Goal: Information Seeking & Learning: Compare options

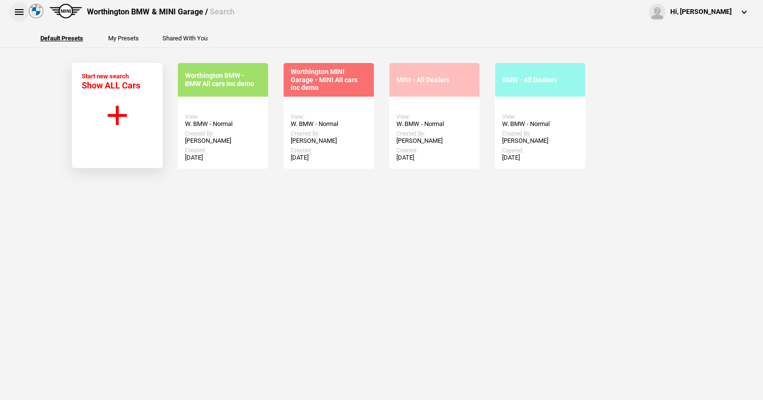
click at [13, 10] on button at bounding box center [19, 11] width 19 height 19
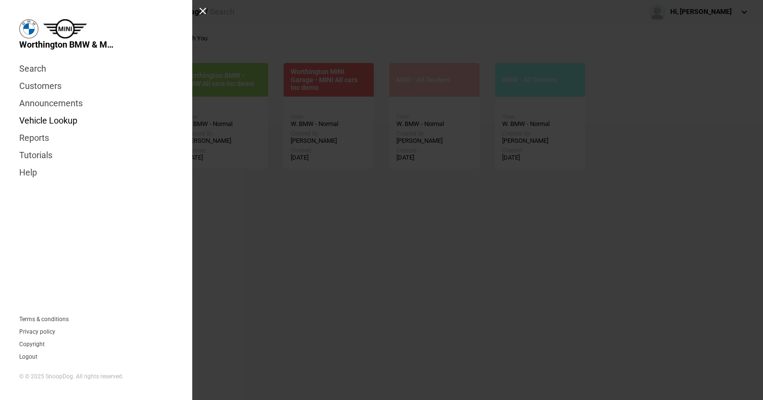
click at [60, 119] on link "Vehicle Lookup" at bounding box center [96, 120] width 154 height 17
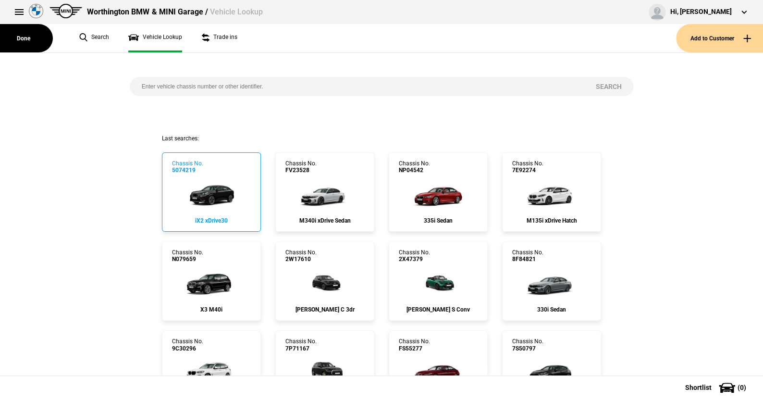
click at [208, 193] on img at bounding box center [211, 193] width 64 height 38
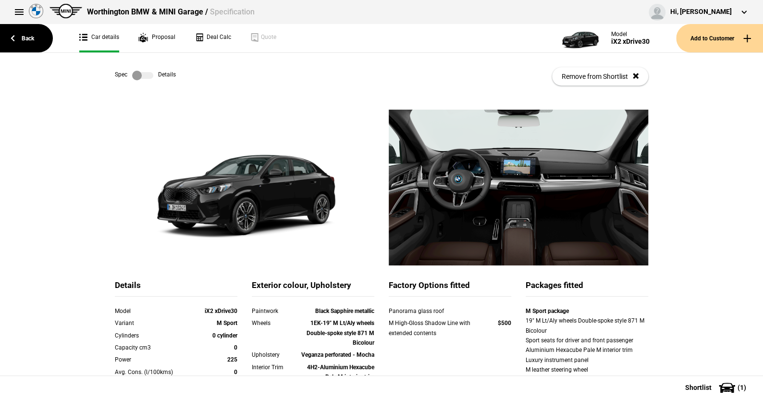
click at [146, 74] on label at bounding box center [142, 76] width 21 height 10
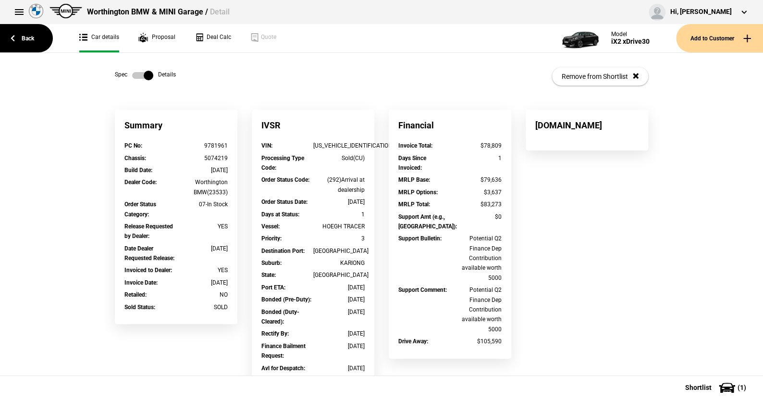
scroll to position [48, 0]
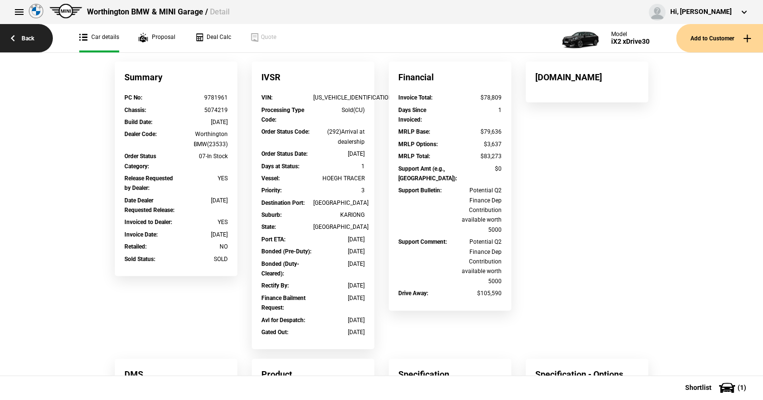
click at [28, 35] on link "Back" at bounding box center [26, 38] width 53 height 28
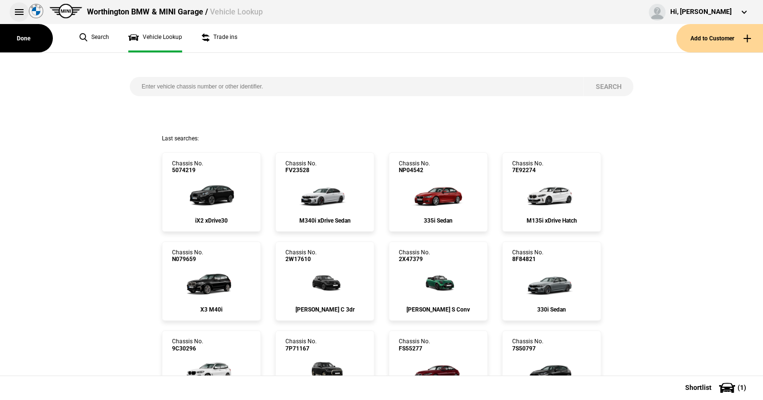
click at [18, 11] on button at bounding box center [19, 11] width 19 height 19
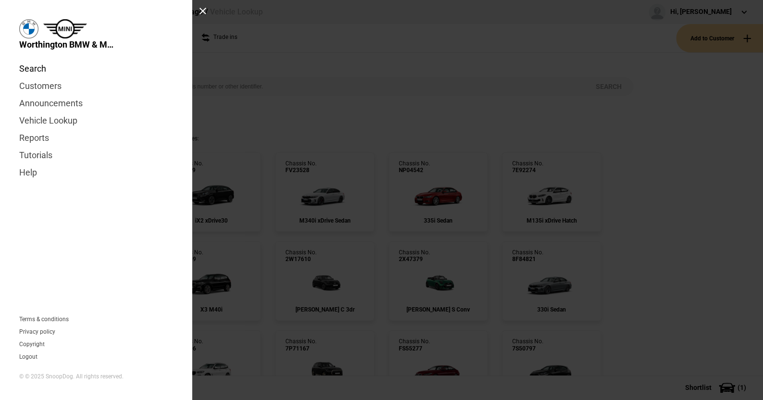
click at [31, 67] on link "Search" at bounding box center [96, 68] width 154 height 17
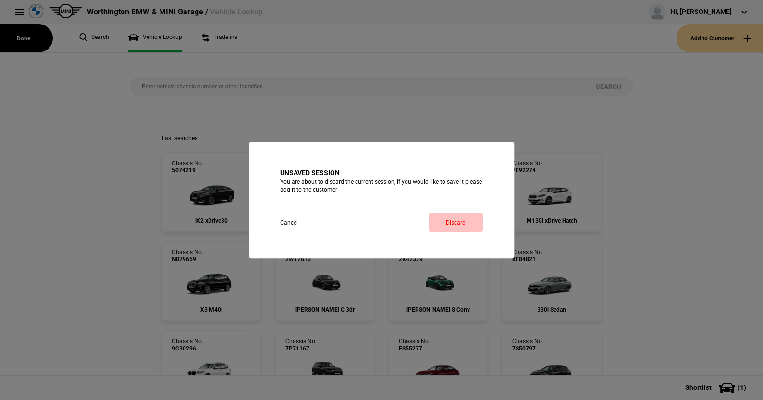
click at [471, 220] on link "Discard" at bounding box center [455, 222] width 54 height 18
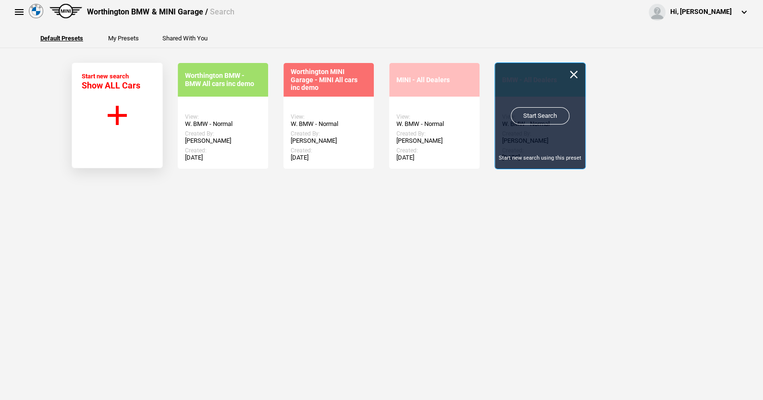
click at [540, 113] on link "Start Search" at bounding box center [540, 115] width 59 height 17
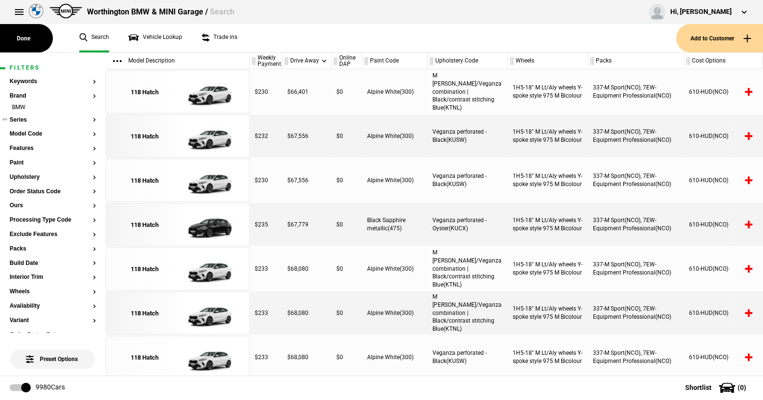
click at [23, 118] on button "Series" at bounding box center [53, 120] width 86 height 7
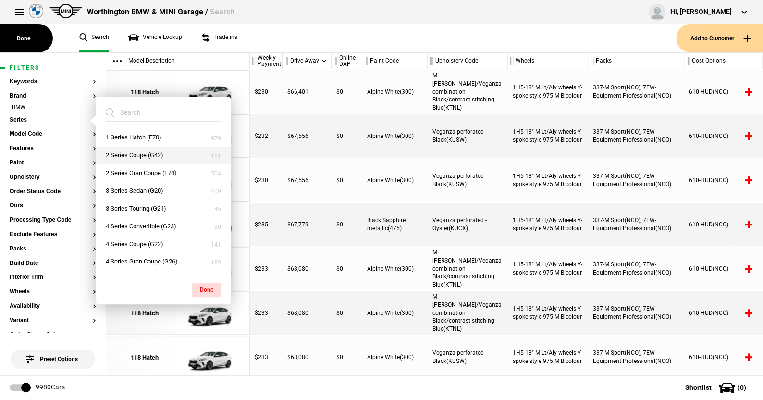
click at [138, 151] on button "2 Series Coupe (G42)" at bounding box center [163, 156] width 135 height 18
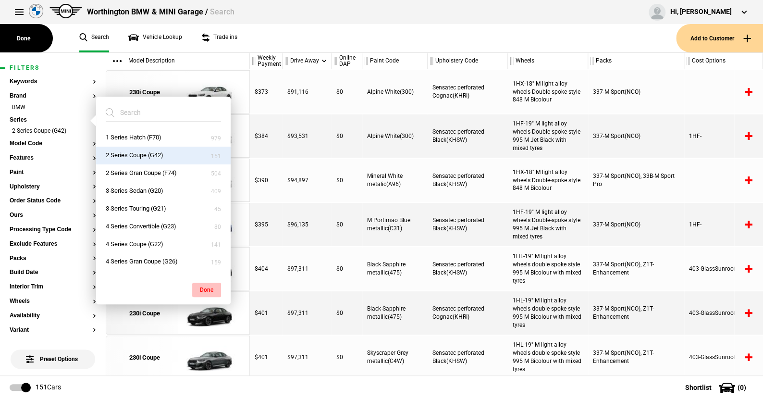
click at [206, 285] on button "Done" at bounding box center [206, 289] width 29 height 14
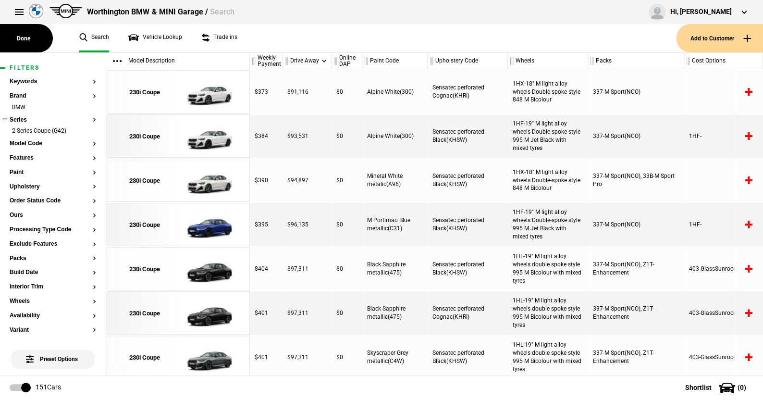
drag, startPoint x: 86, startPoint y: 131, endPoint x: 75, endPoint y: 129, distance: 10.7
click at [86, 130] on li "2 Series Coupe (G42)" at bounding box center [53, 132] width 86 height 10
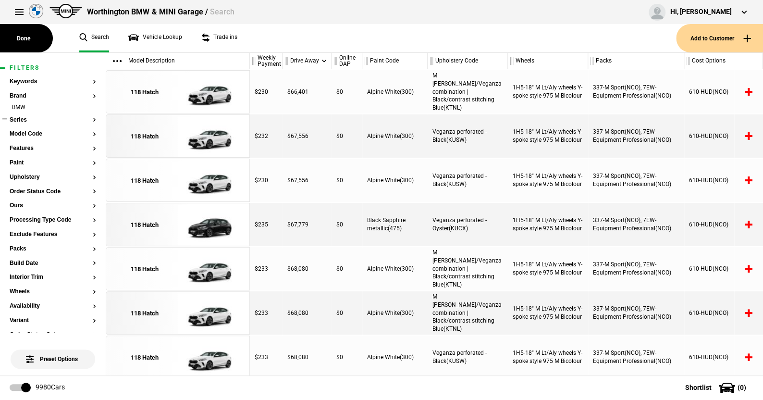
click at [24, 117] on button "Series" at bounding box center [53, 120] width 86 height 7
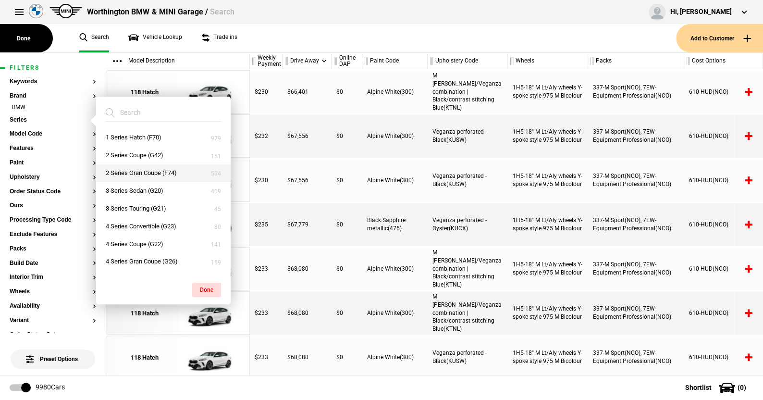
click at [134, 171] on button "2 Series Gran Coupe (F74)" at bounding box center [163, 173] width 135 height 18
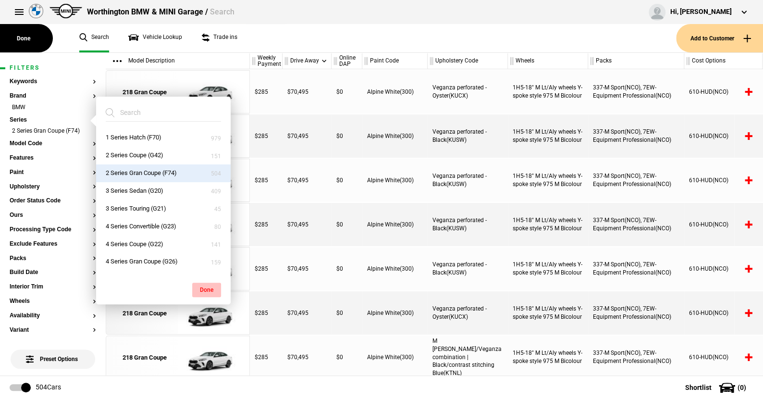
click at [205, 286] on button "Done" at bounding box center [206, 289] width 29 height 14
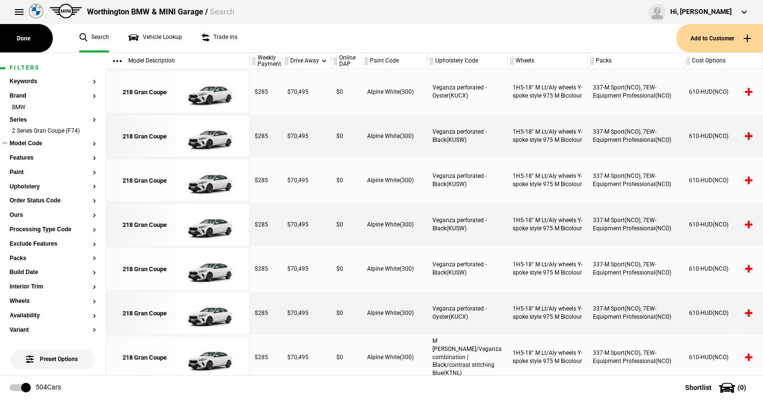
click at [32, 144] on button "Model Code" at bounding box center [53, 143] width 86 height 7
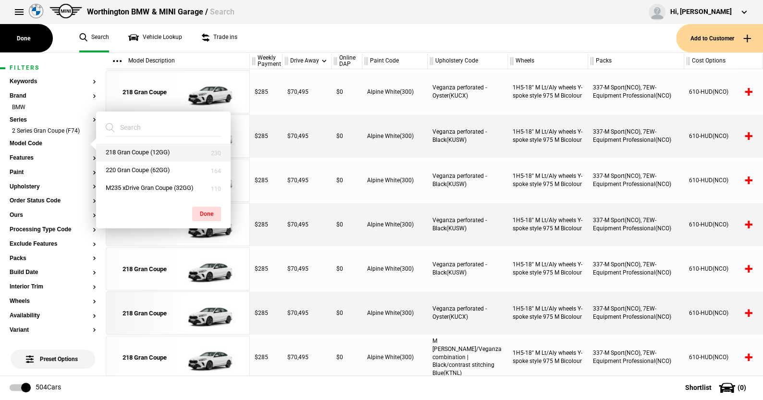
click at [139, 151] on button "218 Gran Coupe (12GG)" at bounding box center [163, 153] width 135 height 18
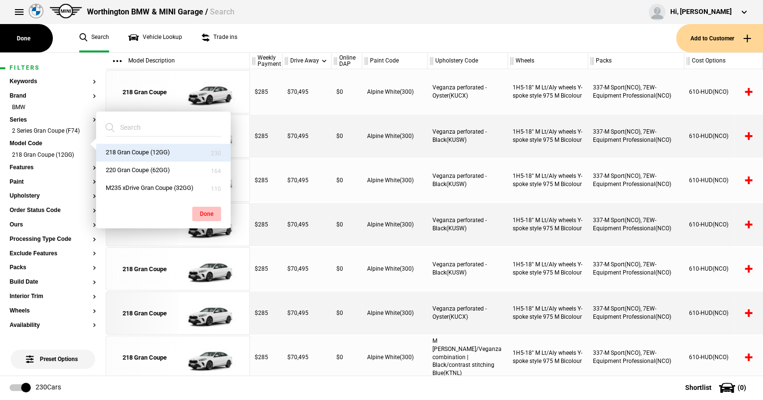
click at [208, 210] on button "Done" at bounding box center [206, 214] width 29 height 14
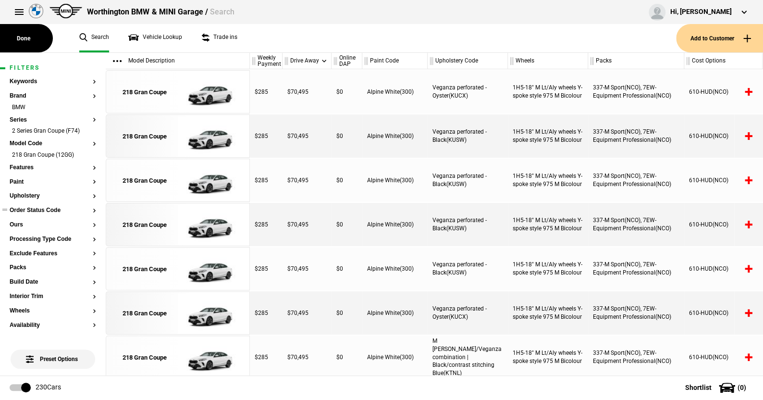
click at [45, 211] on button "Order Status Code" at bounding box center [53, 210] width 86 height 7
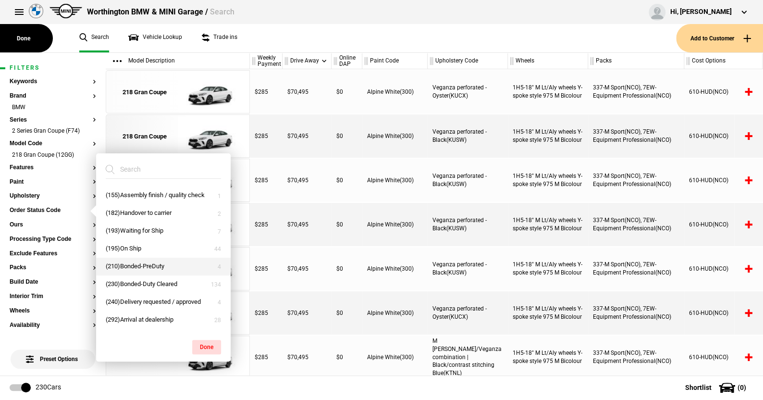
scroll to position [59, 0]
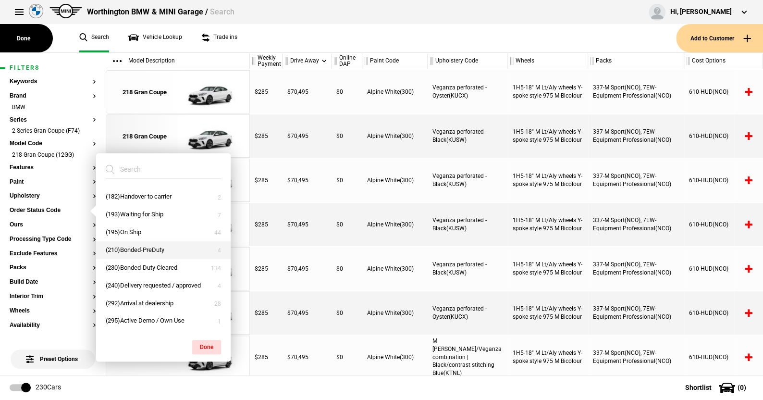
click at [134, 246] on button "(210)Bonded-PreDuty" at bounding box center [163, 250] width 135 height 18
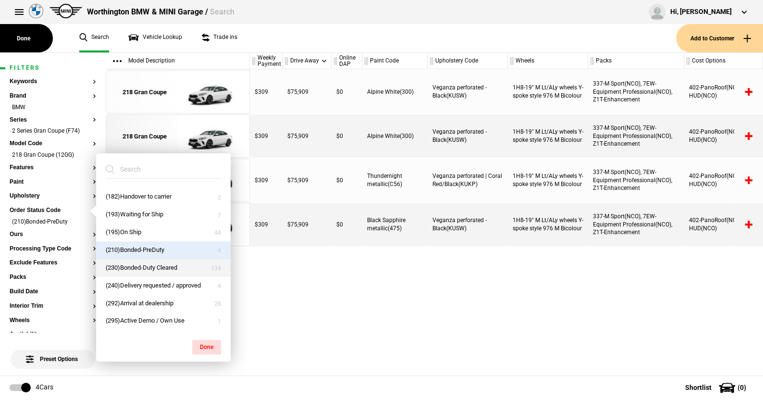
click at [131, 265] on button "(230)Bonded-Duty Cleared" at bounding box center [163, 268] width 135 height 18
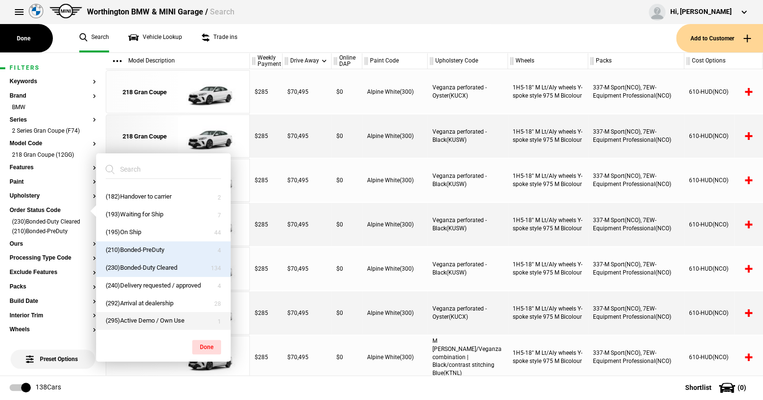
click at [139, 320] on button "(295)Active Demo / Own Use" at bounding box center [163, 321] width 135 height 18
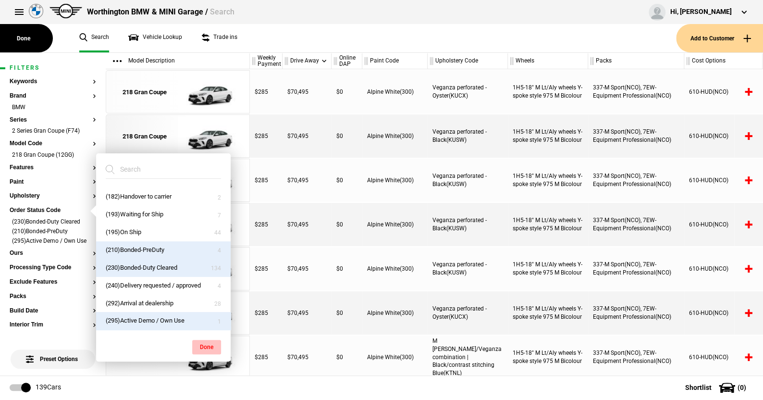
click at [207, 343] on button "Done" at bounding box center [206, 347] width 29 height 14
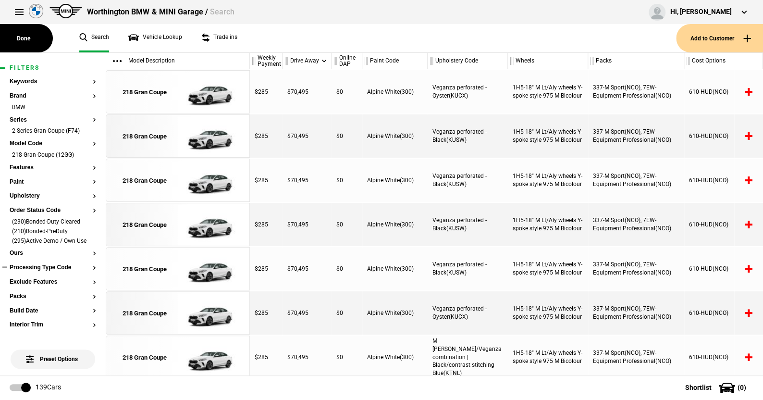
click at [52, 271] on button "Processing Type Code" at bounding box center [53, 267] width 86 height 7
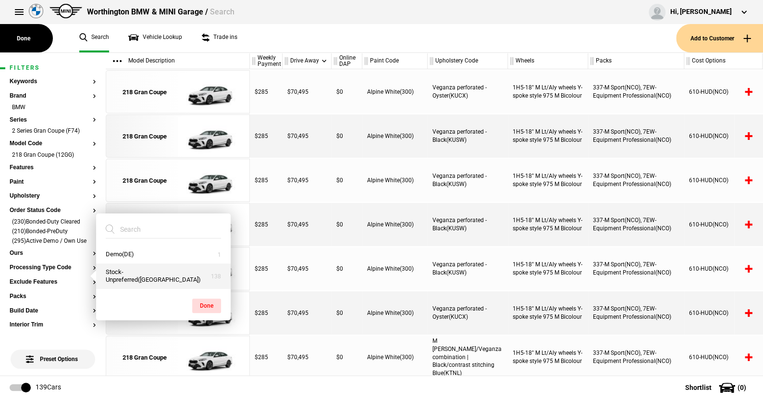
click at [123, 278] on button "Stock-Unpreferred([GEOGRAPHIC_DATA])" at bounding box center [163, 276] width 135 height 26
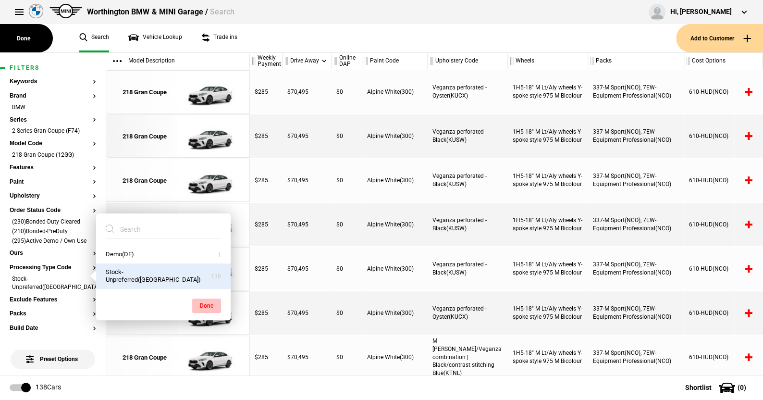
click at [201, 303] on button "Done" at bounding box center [206, 305] width 29 height 14
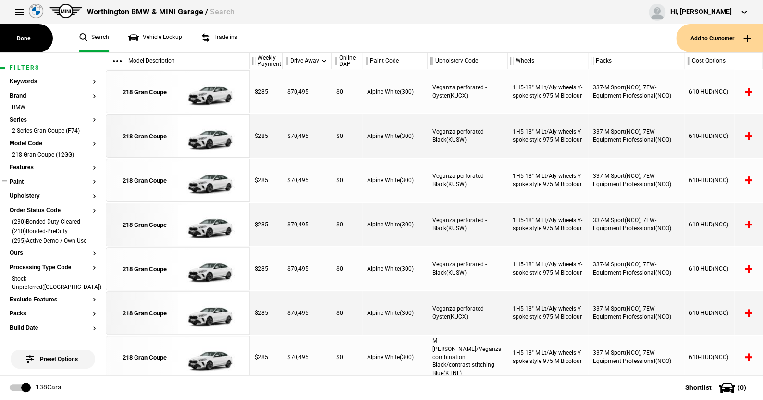
click at [18, 181] on button "Paint" at bounding box center [53, 182] width 86 height 7
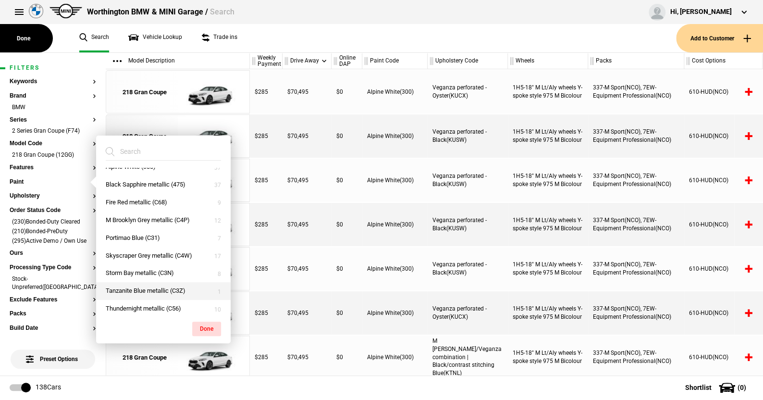
scroll to position [15, 0]
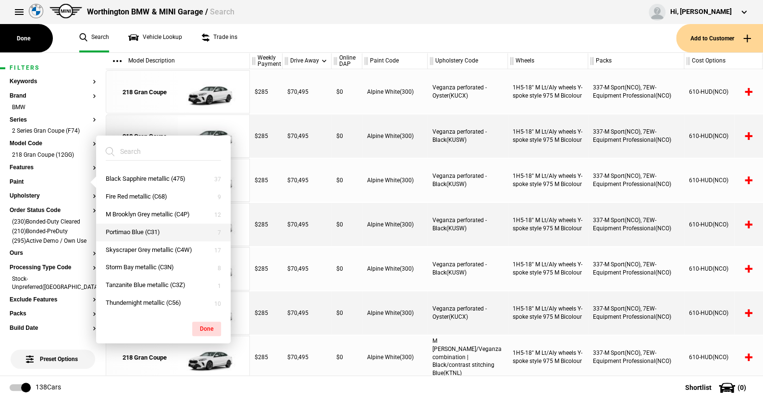
click at [135, 226] on button "Portimao Blue (C31)" at bounding box center [163, 232] width 135 height 18
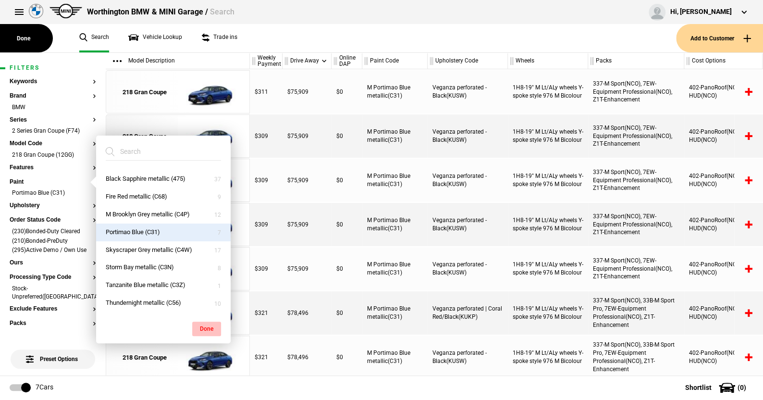
click at [210, 325] on button "Done" at bounding box center [206, 328] width 29 height 14
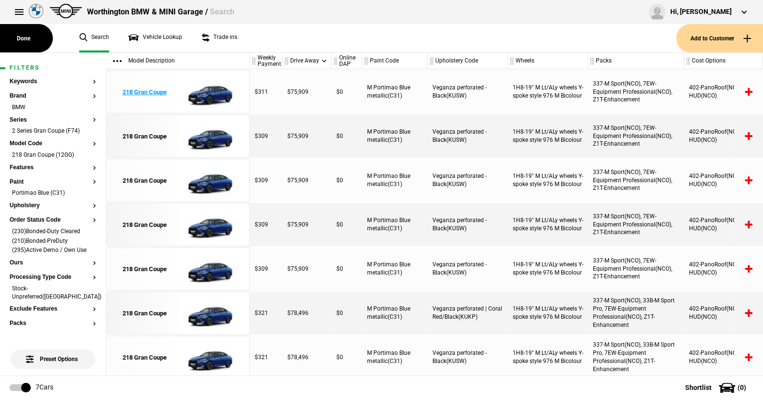
click at [211, 88] on img at bounding box center [211, 92] width 67 height 43
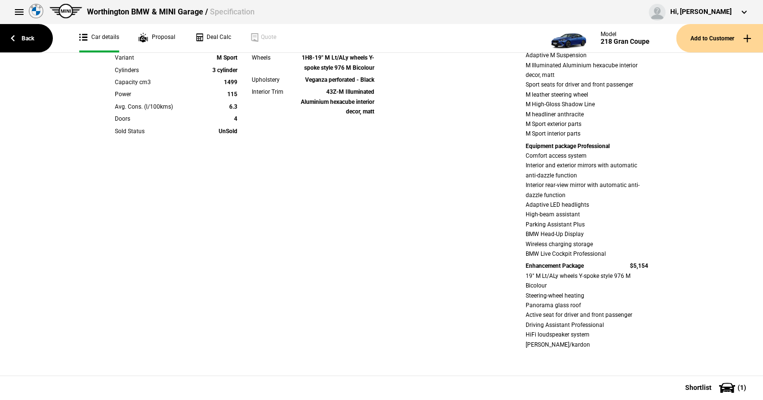
scroll to position [336, 0]
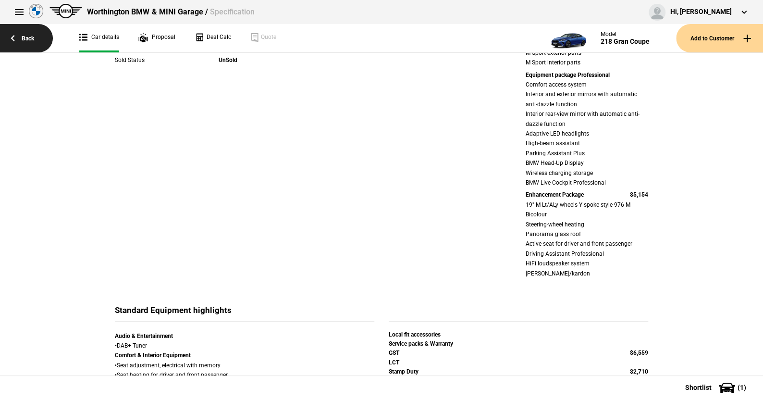
click at [29, 37] on link "Back" at bounding box center [26, 38] width 53 height 28
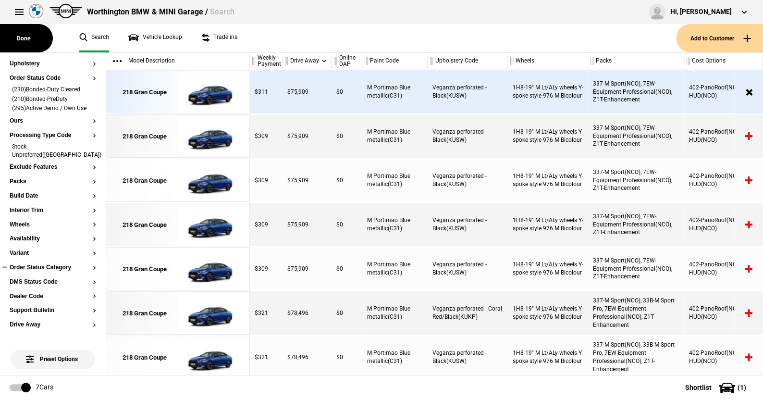
scroll to position [144, 0]
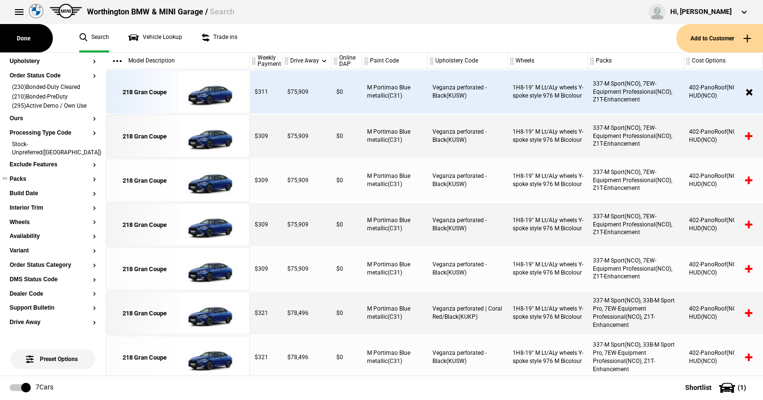
click at [21, 176] on button "Packs" at bounding box center [53, 179] width 86 height 7
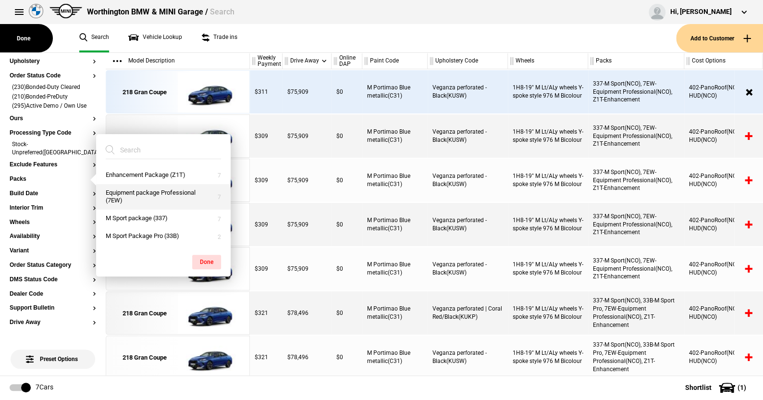
click at [138, 171] on button "Enhancement Package (Z1T)" at bounding box center [163, 175] width 135 height 18
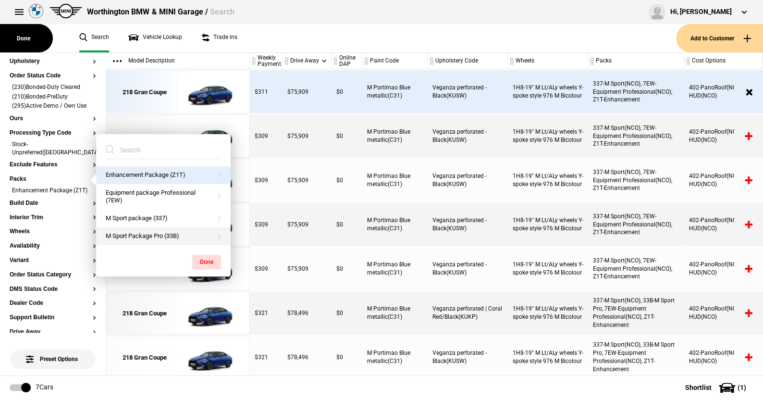
click at [155, 233] on button "M Sport Package Pro (33B)" at bounding box center [163, 236] width 135 height 18
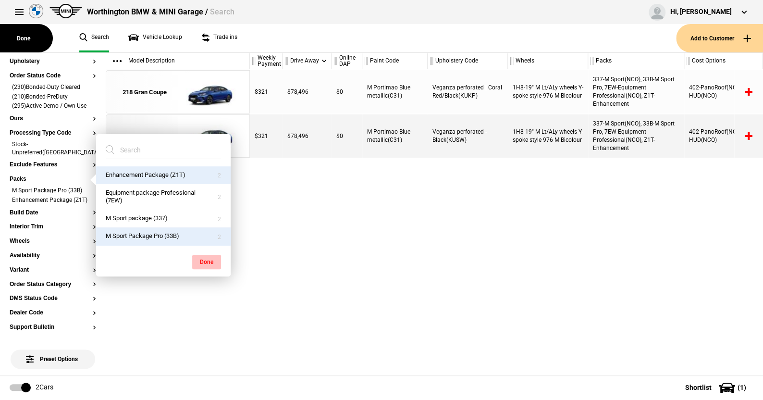
click at [209, 257] on button "Done" at bounding box center [206, 262] width 29 height 14
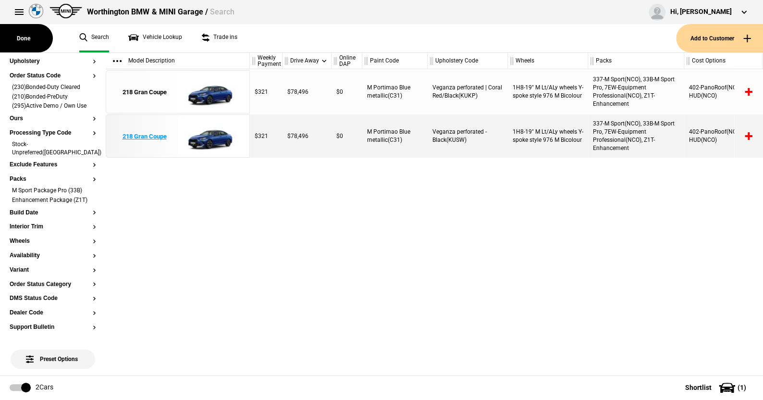
click at [212, 136] on img at bounding box center [211, 136] width 67 height 43
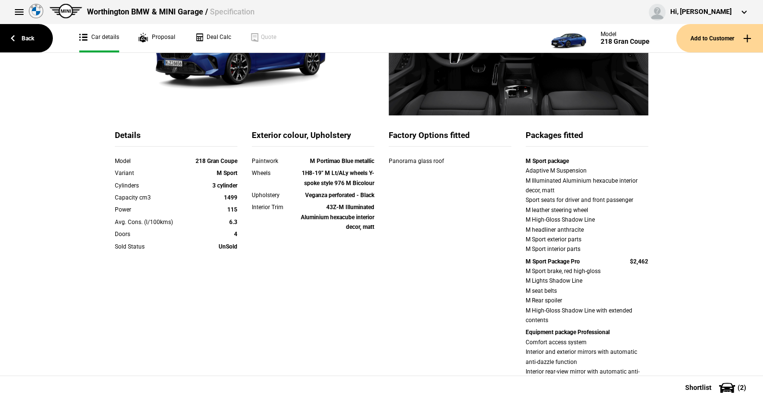
scroll to position [192, 0]
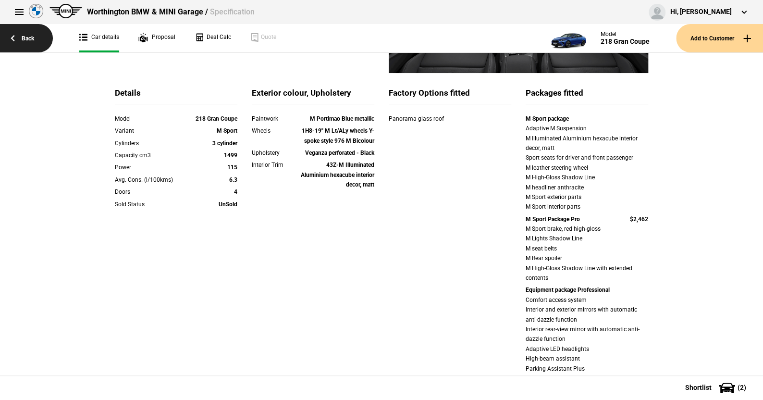
click at [29, 35] on link "Back" at bounding box center [26, 38] width 53 height 28
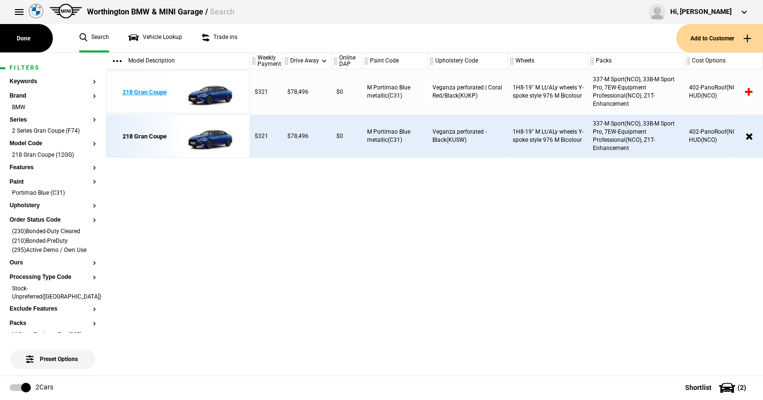
click at [216, 95] on img at bounding box center [211, 92] width 67 height 43
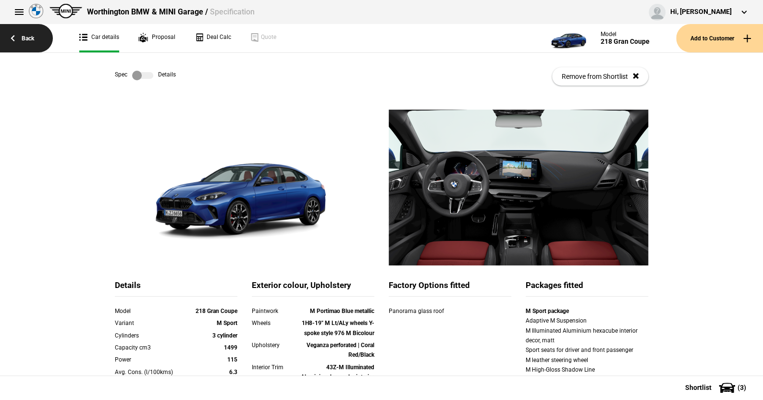
click at [29, 36] on link "Back" at bounding box center [26, 38] width 53 height 28
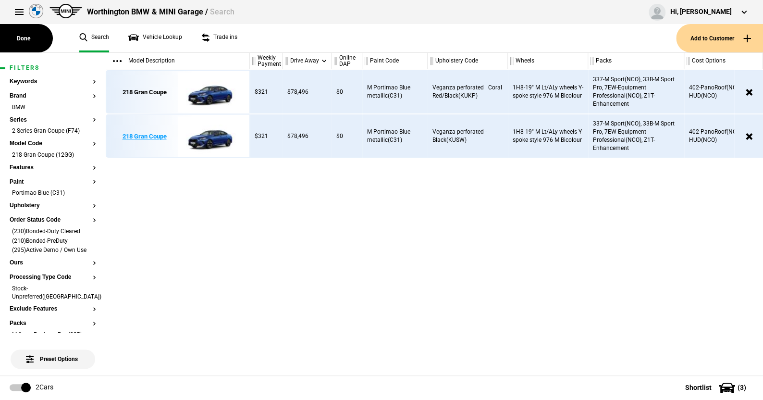
click at [215, 133] on img at bounding box center [211, 136] width 67 height 43
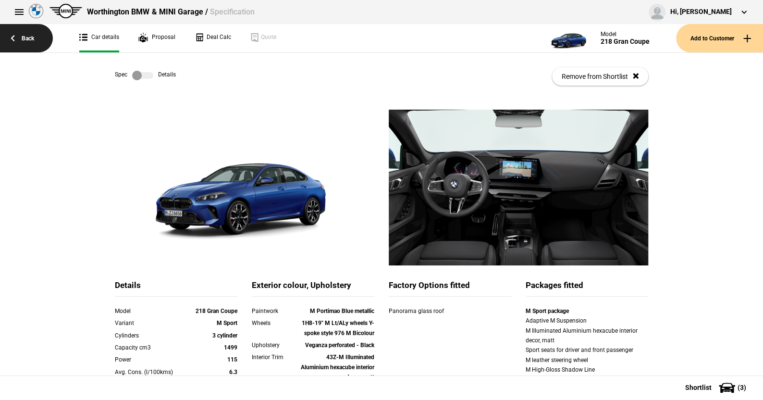
click at [28, 37] on link "Back" at bounding box center [26, 38] width 53 height 28
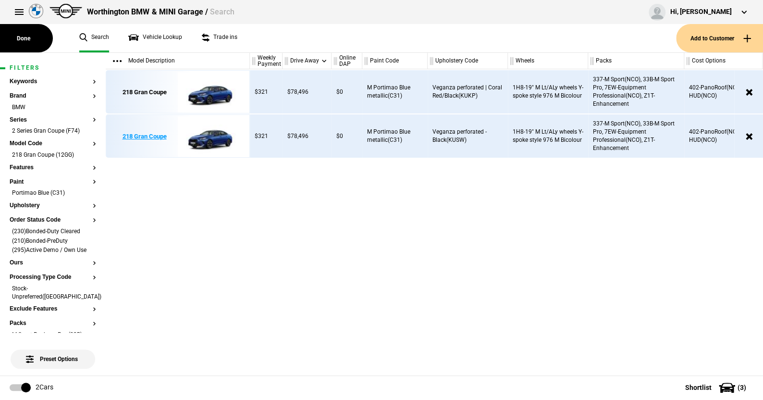
click at [217, 136] on img at bounding box center [211, 136] width 67 height 43
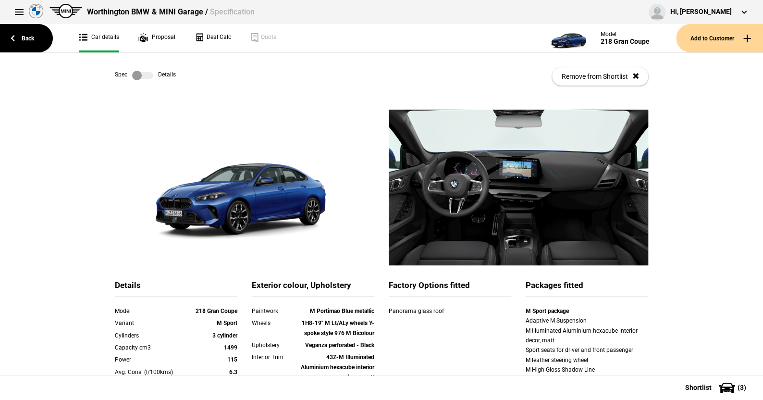
click at [147, 74] on label at bounding box center [142, 76] width 21 height 10
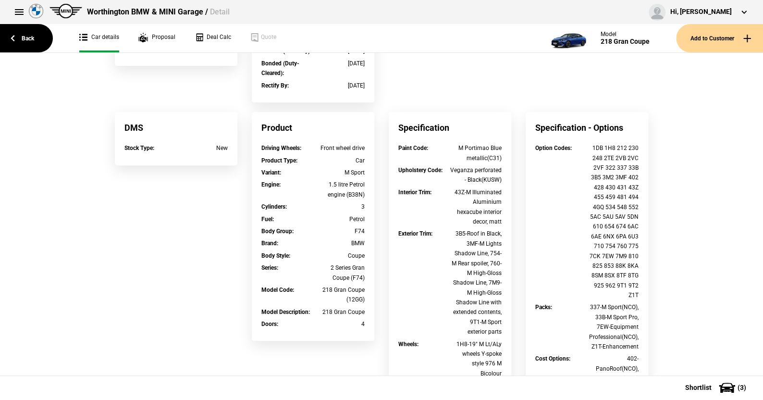
scroll to position [240, 0]
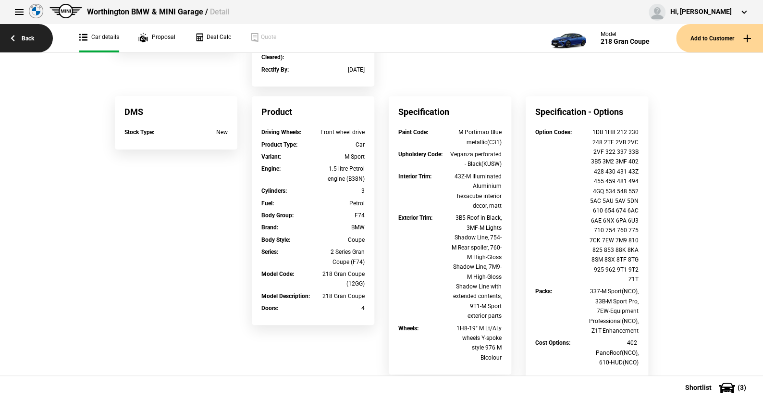
click at [30, 38] on link "Back" at bounding box center [26, 38] width 53 height 28
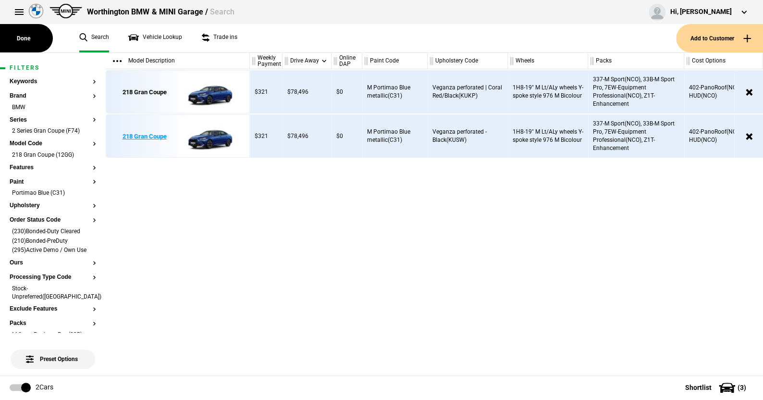
click at [201, 132] on img at bounding box center [211, 136] width 67 height 43
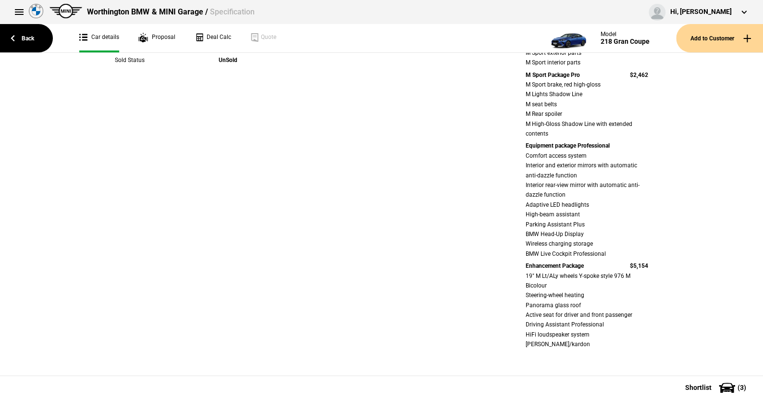
scroll to position [384, 0]
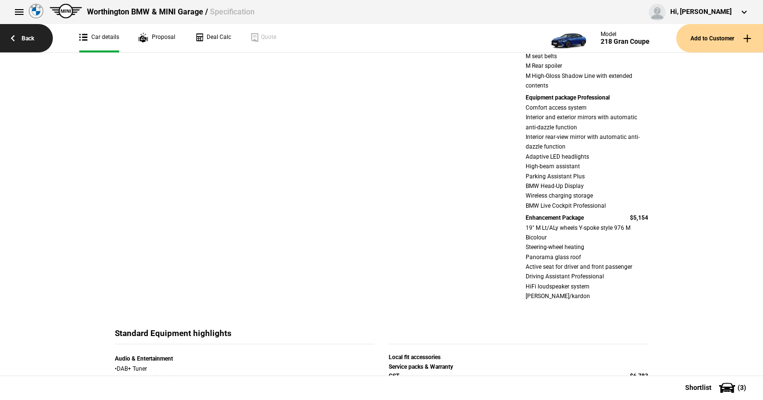
click at [28, 37] on link "Back" at bounding box center [26, 38] width 53 height 28
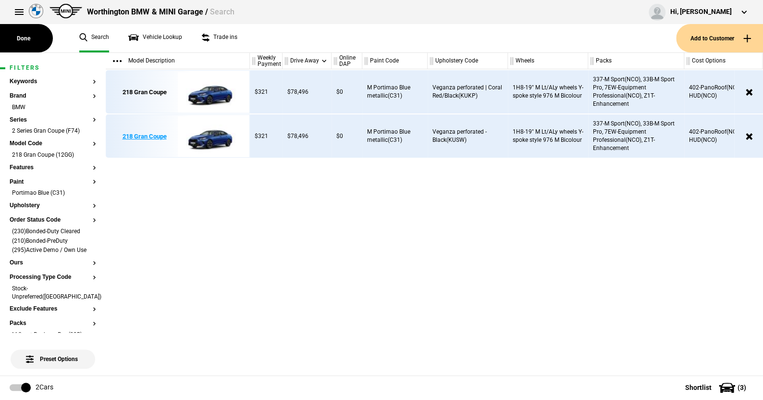
click at [215, 131] on img at bounding box center [211, 136] width 67 height 43
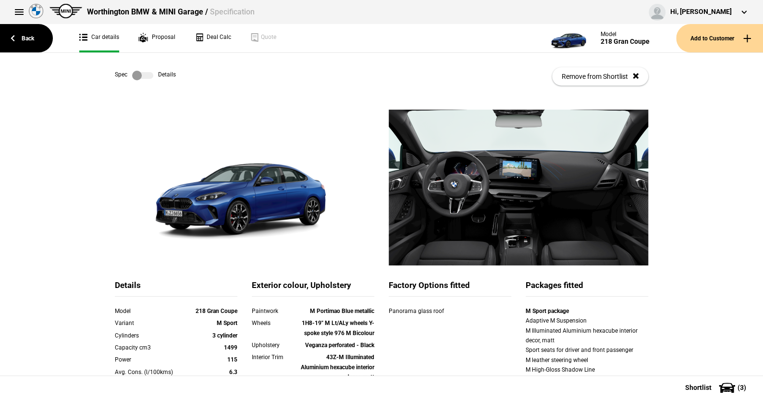
click at [146, 75] on label at bounding box center [142, 76] width 21 height 10
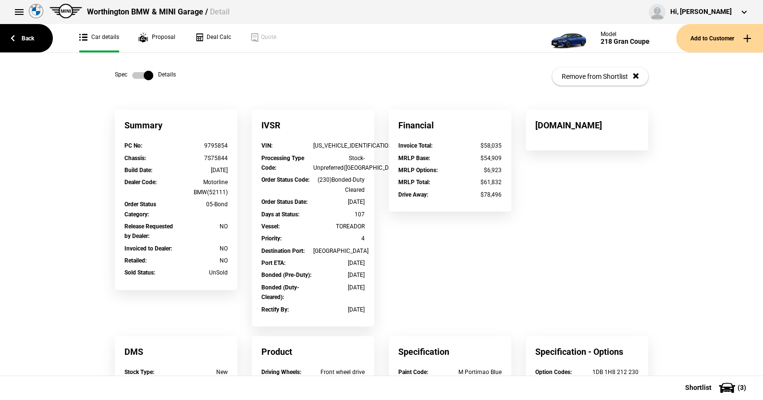
click at [132, 75] on label at bounding box center [142, 76] width 21 height 10
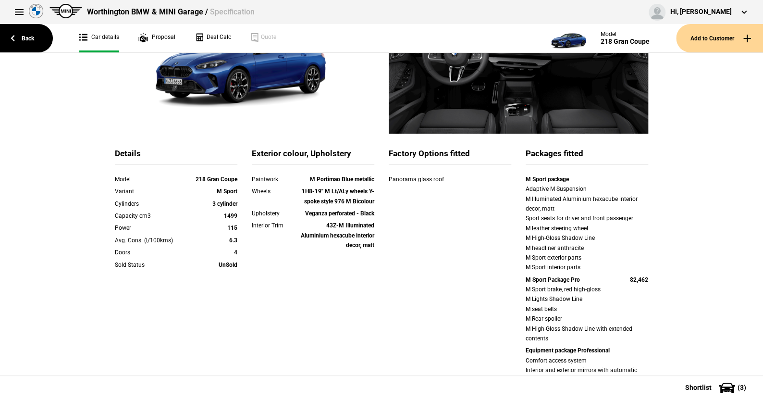
scroll to position [48, 0]
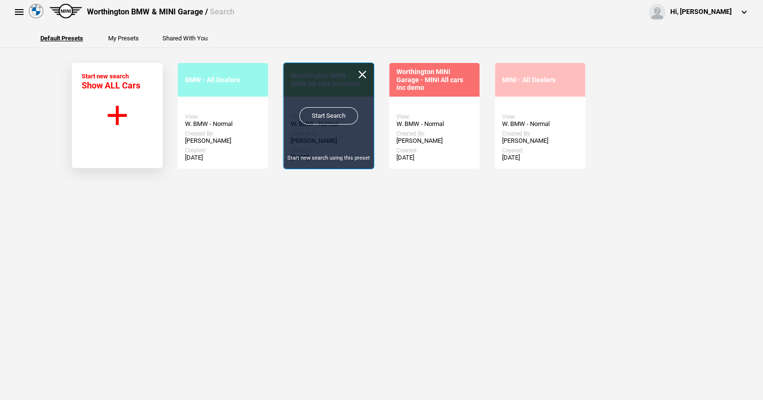
click at [323, 109] on link "Start Search" at bounding box center [328, 115] width 59 height 17
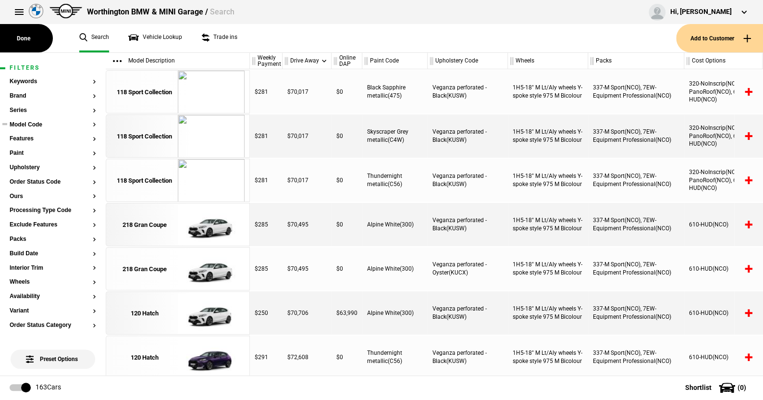
click at [30, 122] on button "Model Code" at bounding box center [53, 125] width 86 height 7
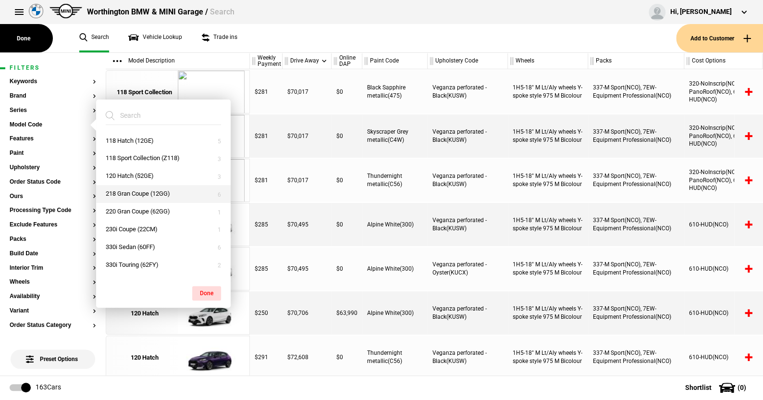
click at [139, 190] on button "218 Gran Coupe (12GG)" at bounding box center [163, 194] width 135 height 18
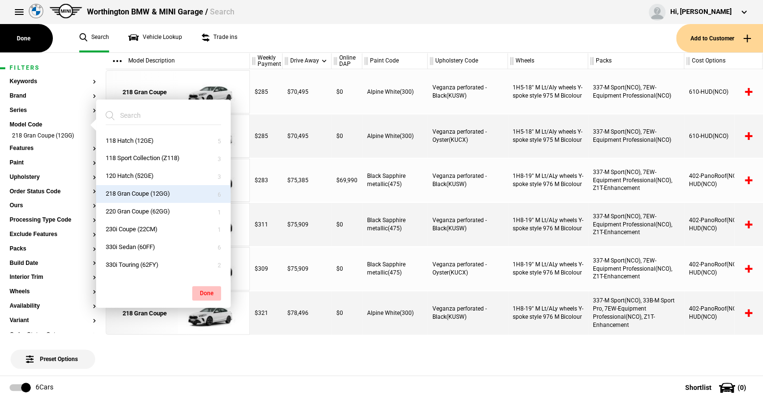
click at [209, 289] on button "Done" at bounding box center [206, 293] width 29 height 14
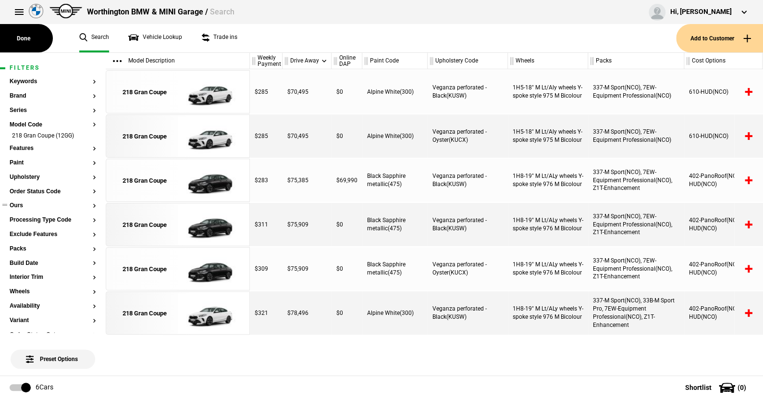
click at [17, 205] on button "Ours" at bounding box center [53, 205] width 86 height 7
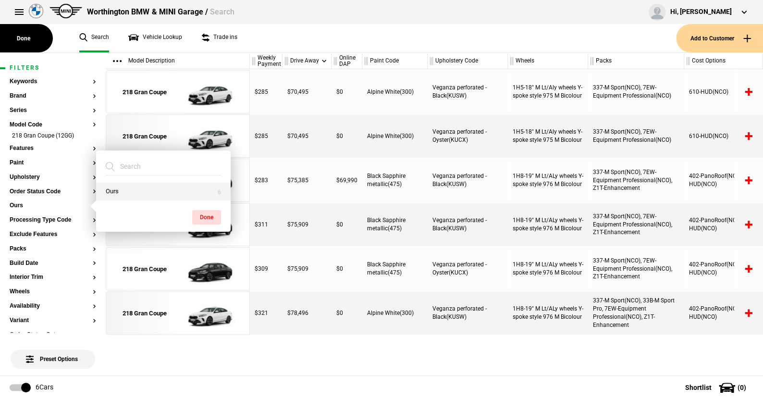
click at [119, 193] on button "Ours" at bounding box center [163, 192] width 135 height 18
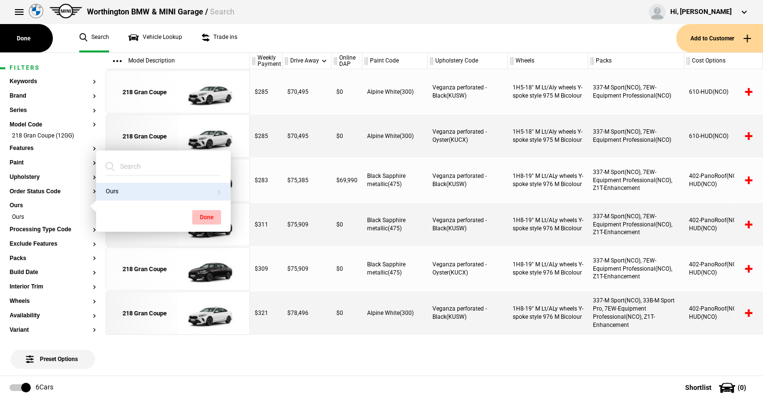
click at [206, 215] on button "Done" at bounding box center [206, 217] width 29 height 14
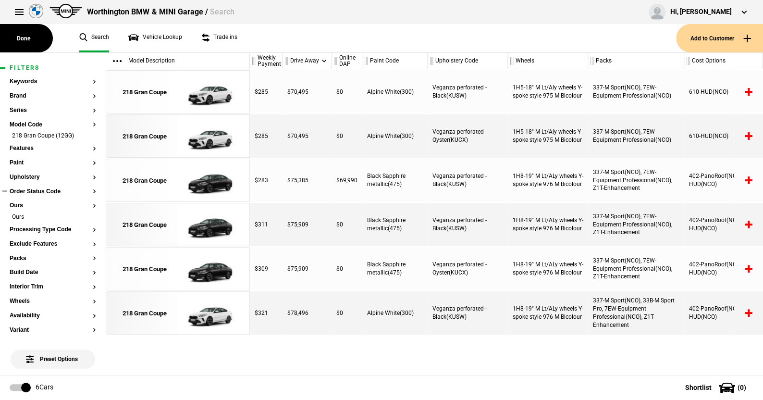
click at [49, 194] on button "Order Status Code" at bounding box center [53, 191] width 86 height 7
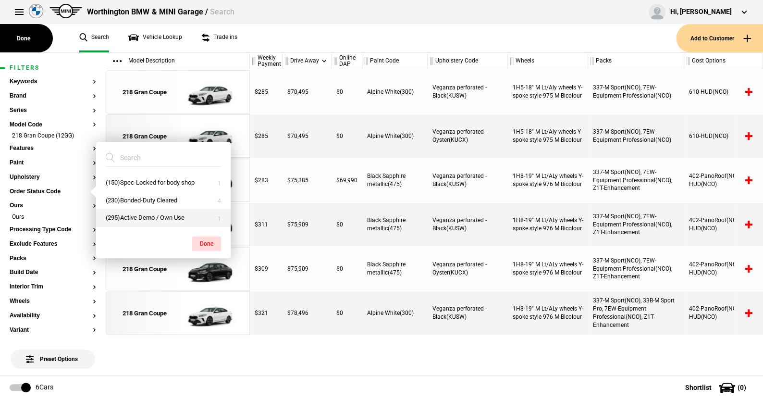
click at [118, 211] on button "(295)Active Demo / Own Use" at bounding box center [163, 218] width 135 height 18
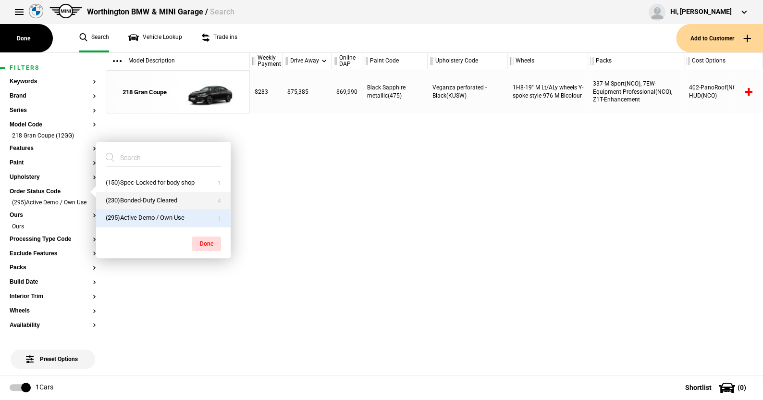
click at [142, 199] on button "(230)Bonded-Duty Cleared" at bounding box center [163, 201] width 135 height 18
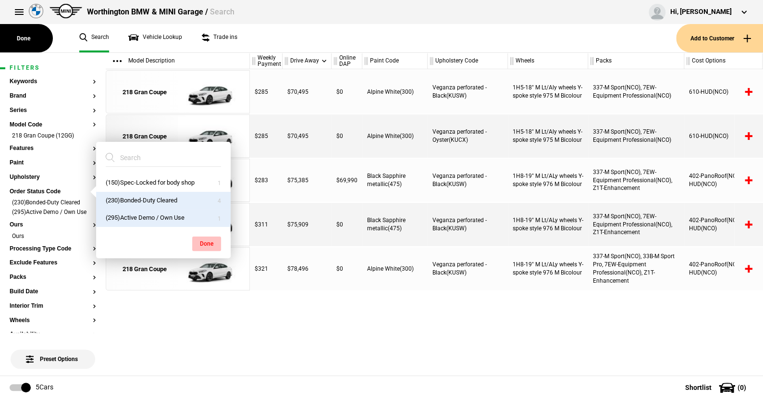
click at [206, 239] on button "Done" at bounding box center [206, 243] width 29 height 14
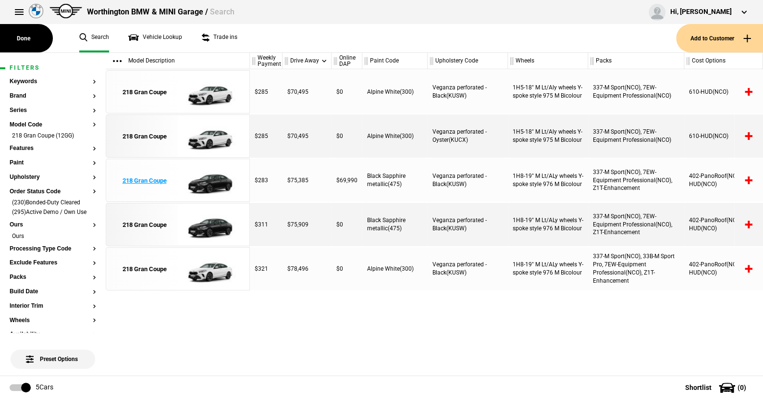
click at [212, 184] on img at bounding box center [211, 180] width 67 height 43
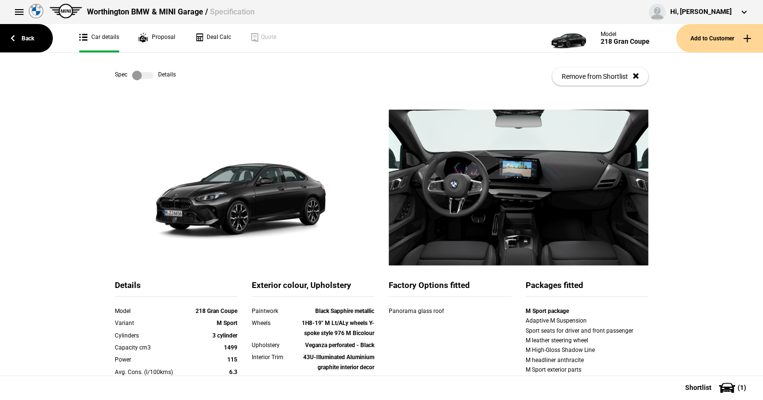
click at [146, 73] on label at bounding box center [142, 76] width 21 height 10
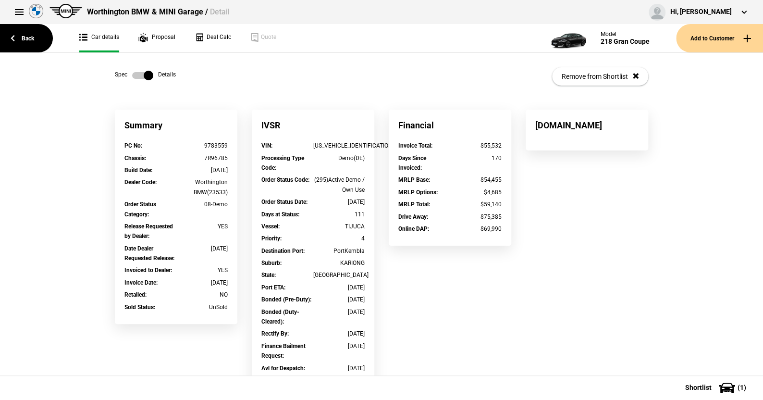
click at [135, 74] on label at bounding box center [142, 76] width 21 height 10
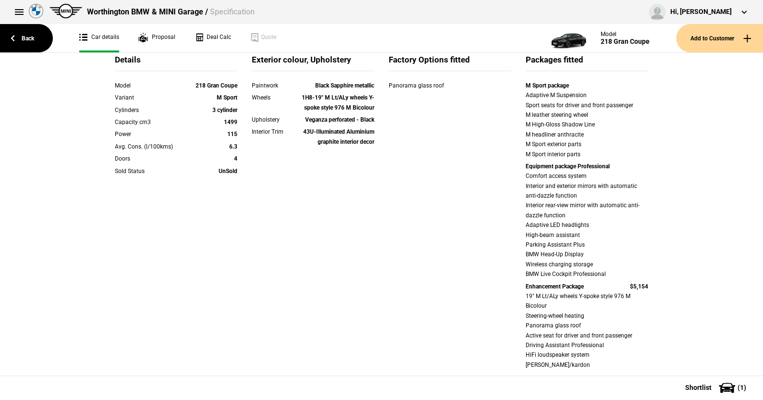
scroll to position [288, 0]
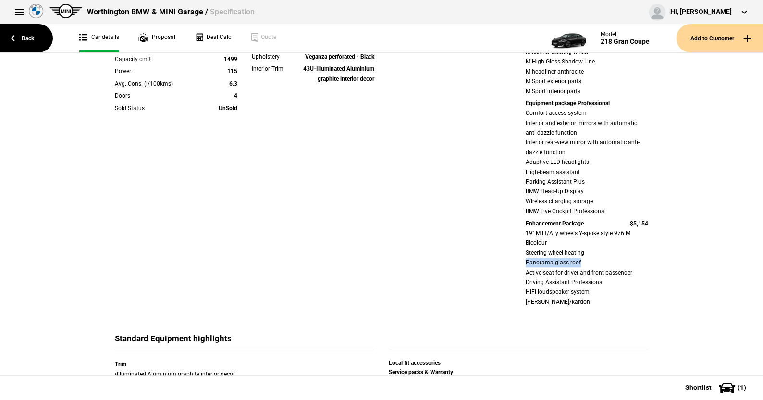
drag, startPoint x: 513, startPoint y: 262, endPoint x: 588, endPoint y: 259, distance: 75.5
click at [588, 259] on div "Details Model 218 Gran Coupe Variant M Sport Cylinders 3 cylinder Capacity cm3 …" at bounding box center [382, 162] width 548 height 342
drag, startPoint x: 512, startPoint y: 292, endPoint x: 635, endPoint y: 289, distance: 122.5
click at [635, 289] on div "Details Model 218 Gran Coupe Variant M Sport Cylinders 3 cylinder Capacity cm3 …" at bounding box center [382, 162] width 548 height 342
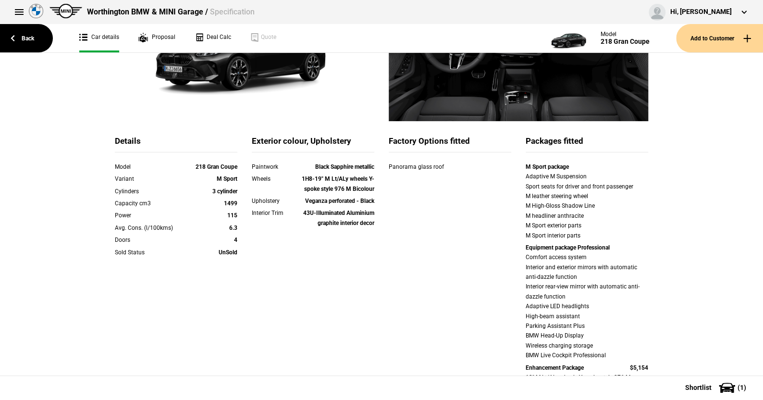
scroll to position [0, 0]
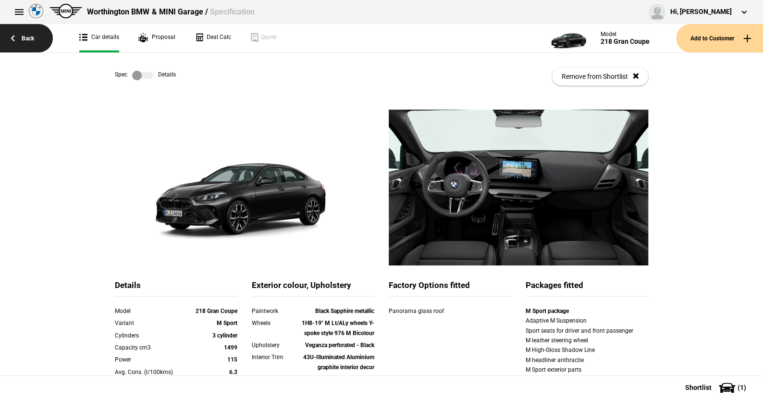
click at [29, 34] on link "Back" at bounding box center [26, 38] width 53 height 28
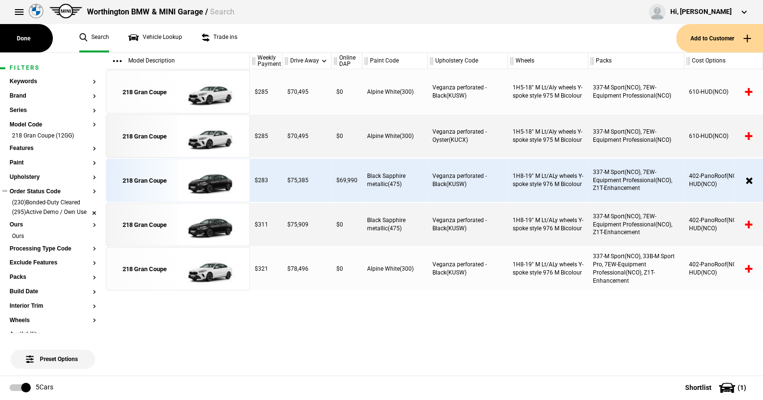
click at [86, 213] on li "(295)Active Demo / Own Use" at bounding box center [53, 213] width 86 height 10
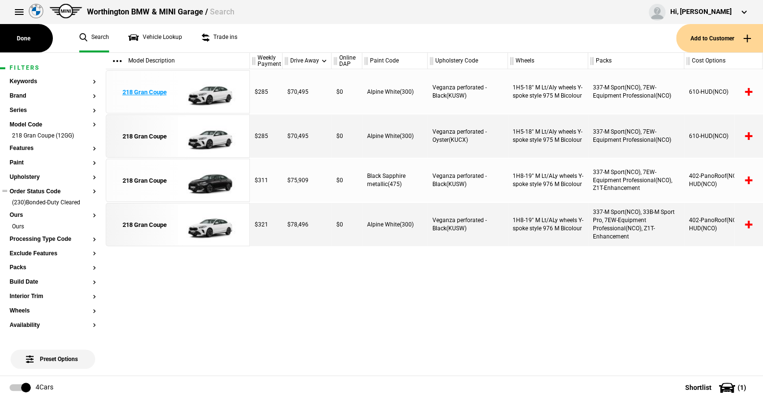
click at [210, 90] on img at bounding box center [211, 92] width 67 height 43
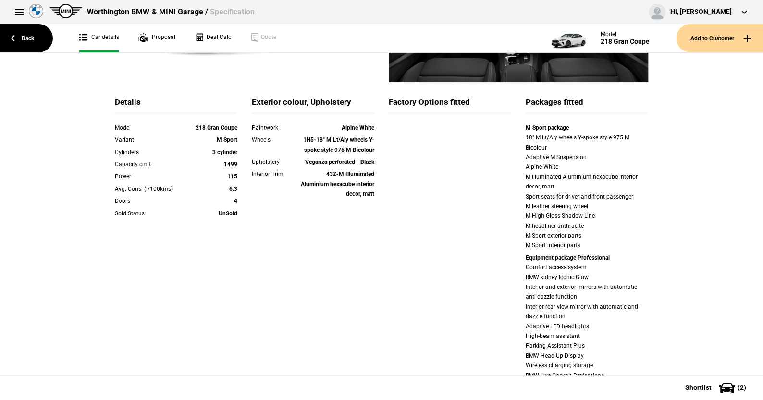
scroll to position [48, 0]
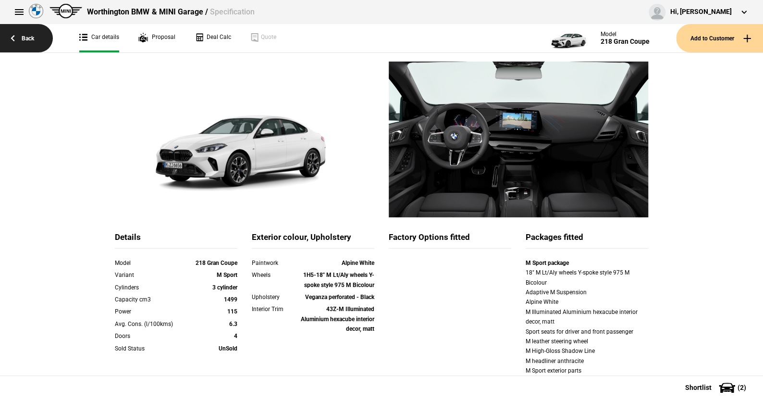
click at [28, 36] on link "Back" at bounding box center [26, 38] width 53 height 28
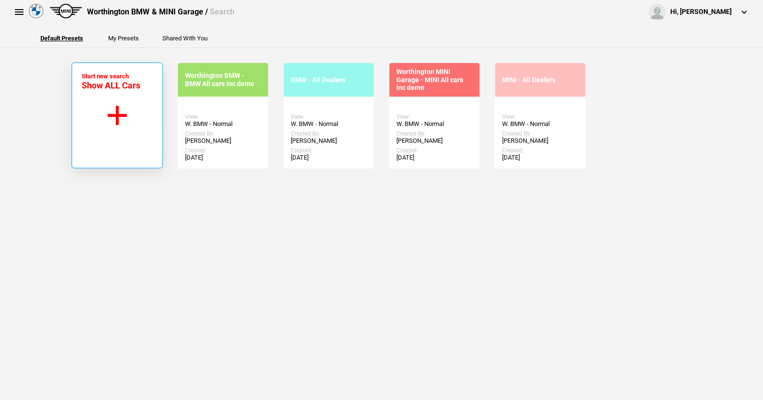
click at [115, 114] on button "Start new search Show ALL Cars" at bounding box center [117, 115] width 91 height 106
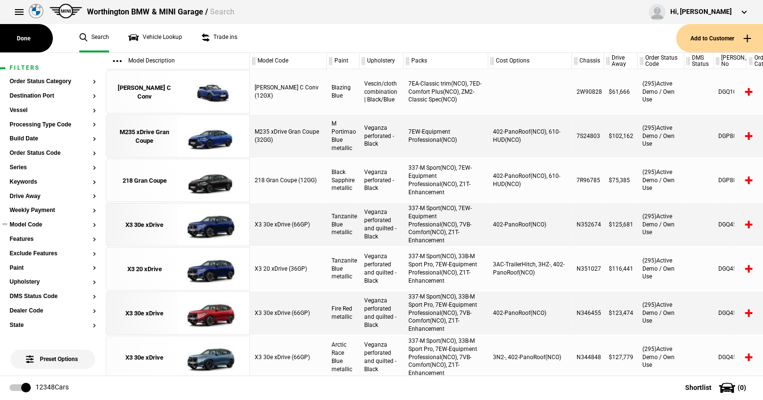
click at [24, 222] on button "Model Code" at bounding box center [53, 224] width 86 height 7
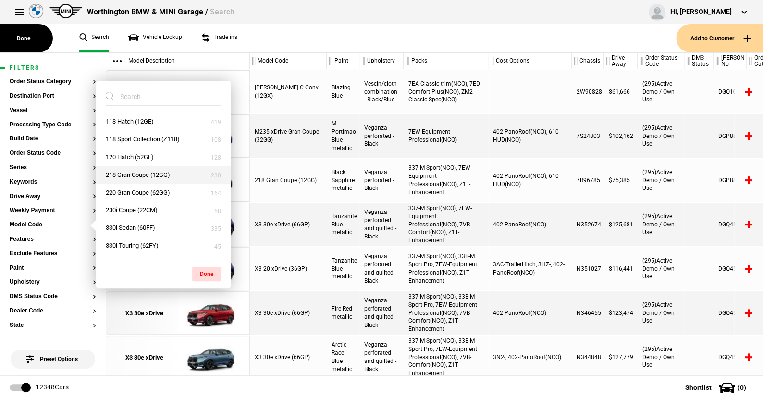
click at [133, 171] on button "218 Gran Coupe (12GG)" at bounding box center [163, 175] width 135 height 18
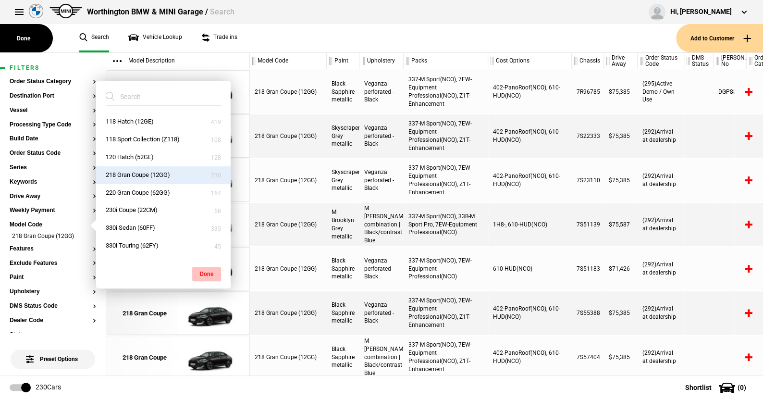
click at [201, 274] on button "Done" at bounding box center [206, 274] width 29 height 14
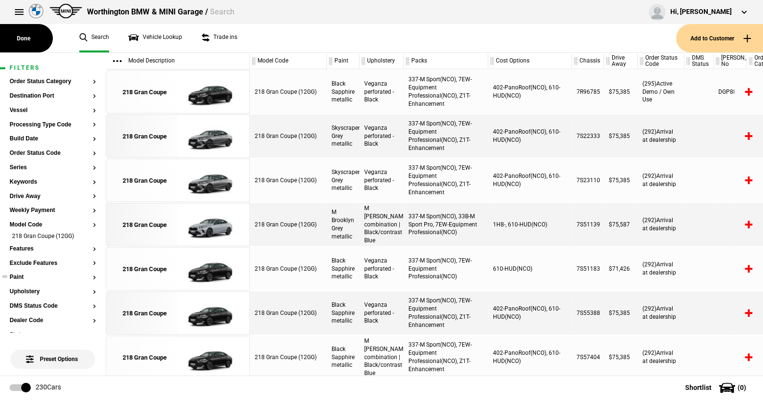
click at [19, 277] on button "Paint" at bounding box center [53, 277] width 86 height 7
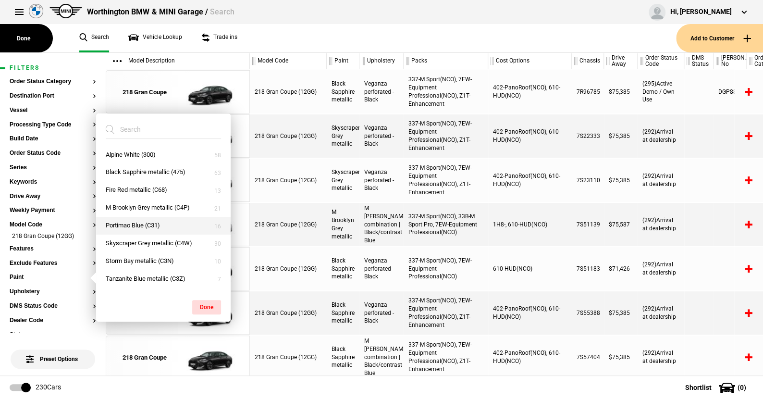
click at [135, 220] on button "Portimao Blue (C31)" at bounding box center [163, 226] width 135 height 18
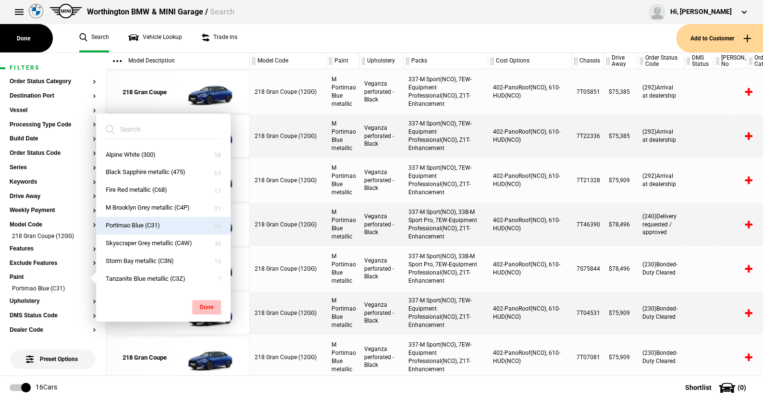
click at [202, 303] on button "Done" at bounding box center [206, 307] width 29 height 14
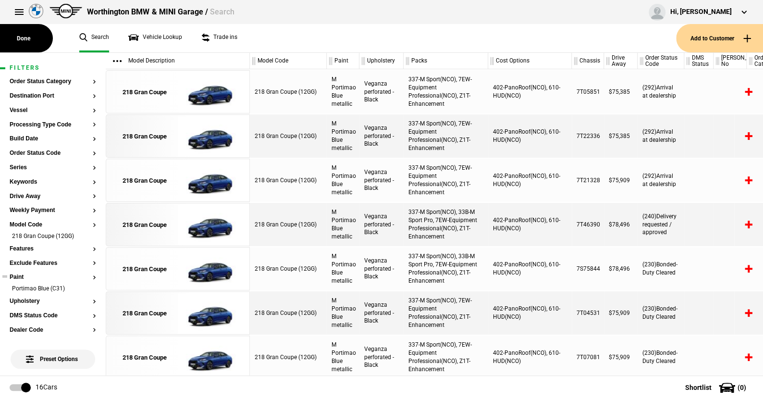
click at [20, 276] on button "Paint" at bounding box center [53, 277] width 86 height 7
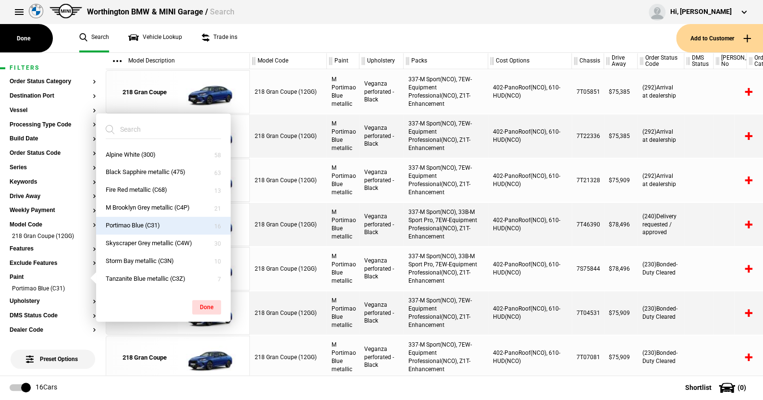
click at [302, 39] on ul "Search Vehicle Lookup Trade ins" at bounding box center [373, 38] width 606 height 28
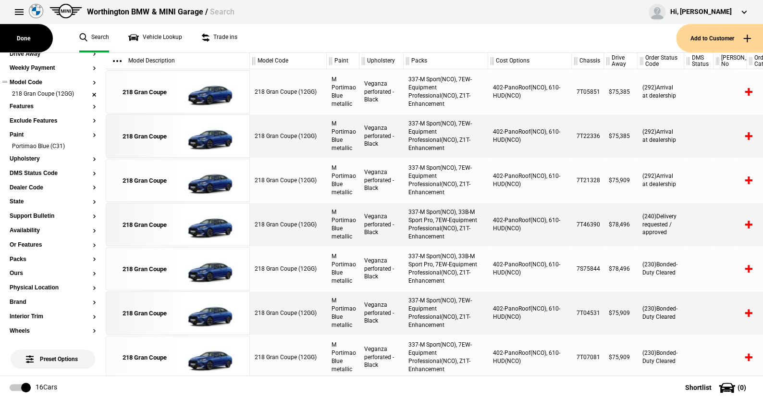
scroll to position [144, 0]
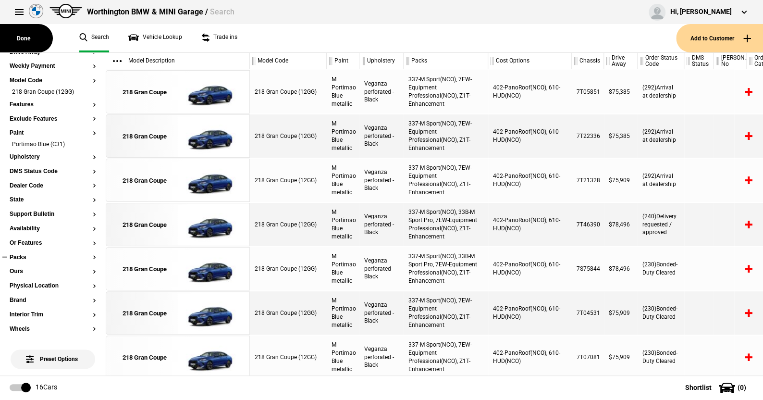
click at [21, 255] on button "Packs" at bounding box center [53, 257] width 86 height 7
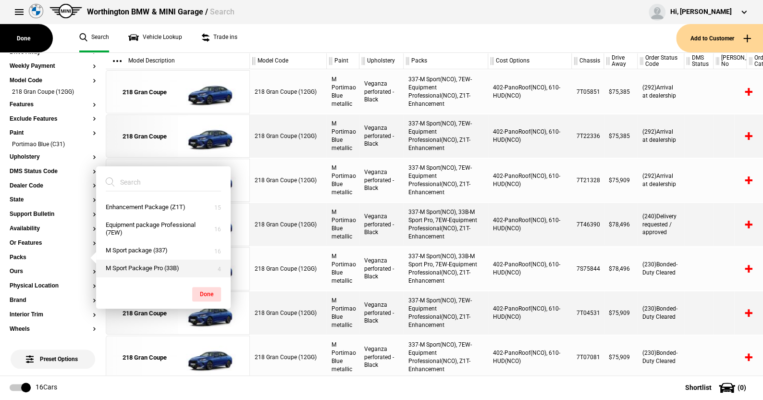
click at [114, 264] on button "M Sport Package Pro (33B)" at bounding box center [163, 268] width 135 height 18
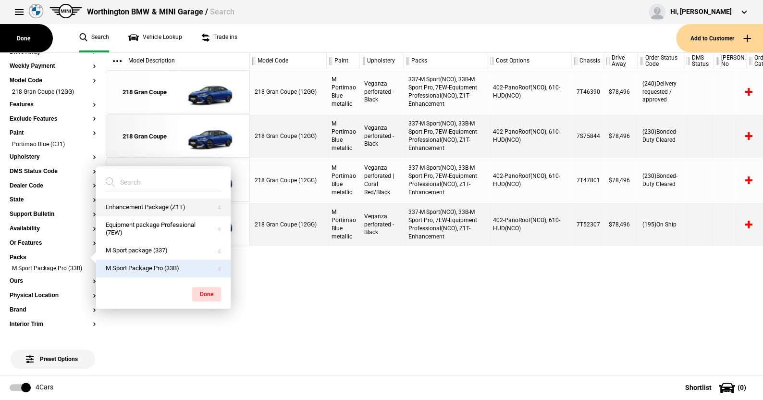
click at [138, 205] on button "Enhancement Package (Z1T)" at bounding box center [163, 207] width 135 height 18
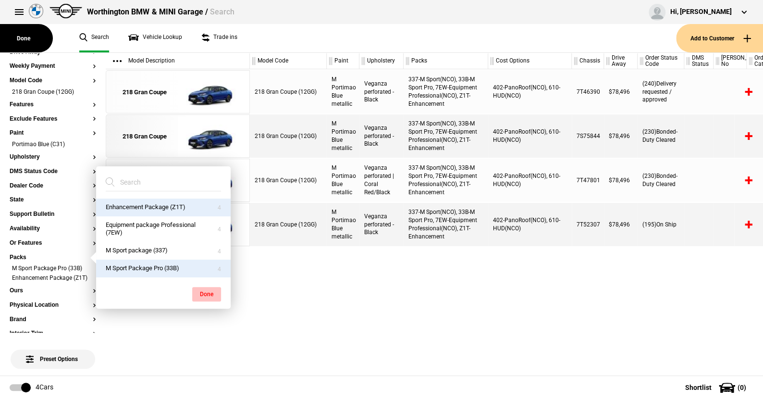
click at [200, 289] on button "Done" at bounding box center [206, 294] width 29 height 14
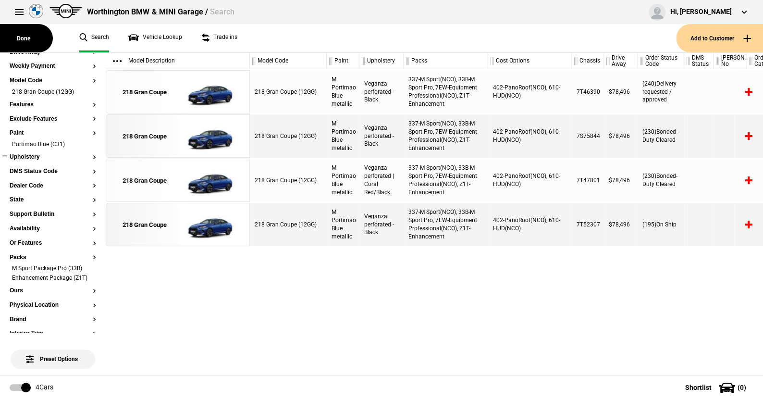
click at [37, 157] on button "Upholstery" at bounding box center [53, 157] width 86 height 7
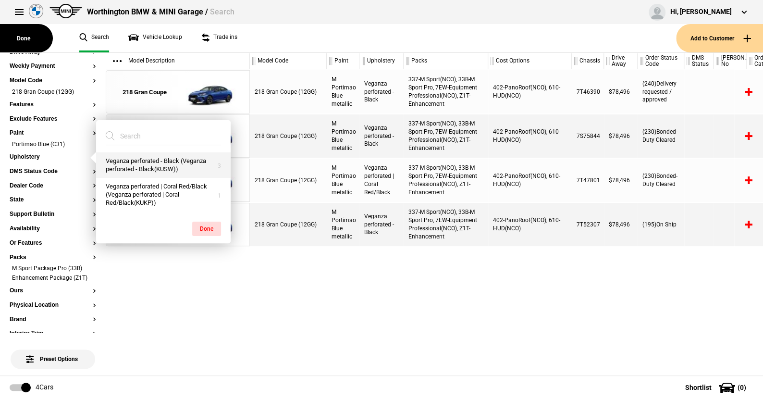
click at [154, 161] on button "Veganza perforated - Black (Veganza perforated - Black(KUSW))" at bounding box center [163, 165] width 135 height 26
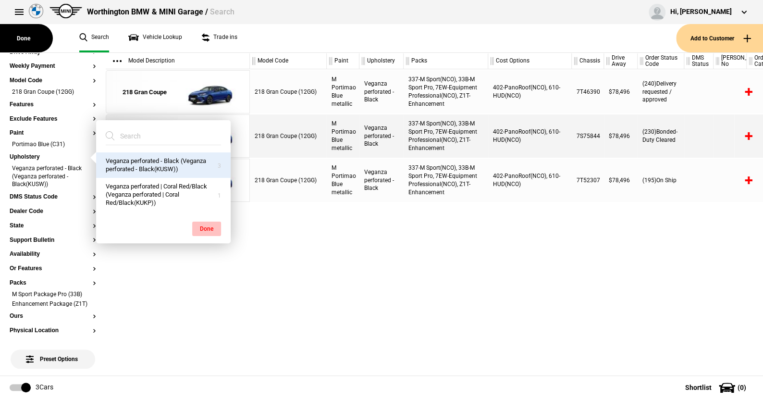
click at [207, 225] on button "Done" at bounding box center [206, 228] width 29 height 14
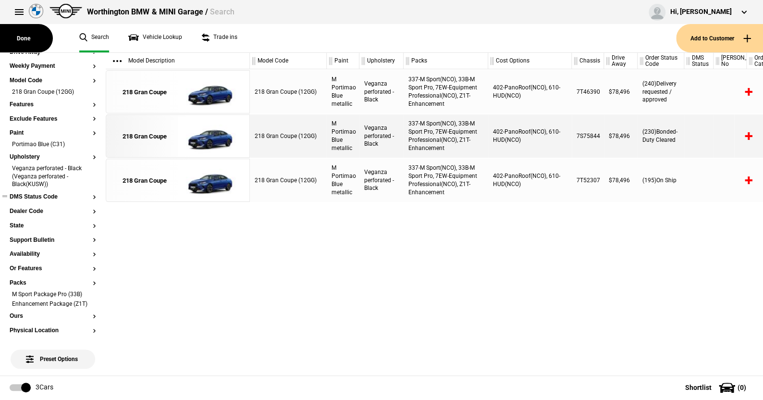
click at [38, 195] on button "DMS Status Code" at bounding box center [53, 197] width 86 height 7
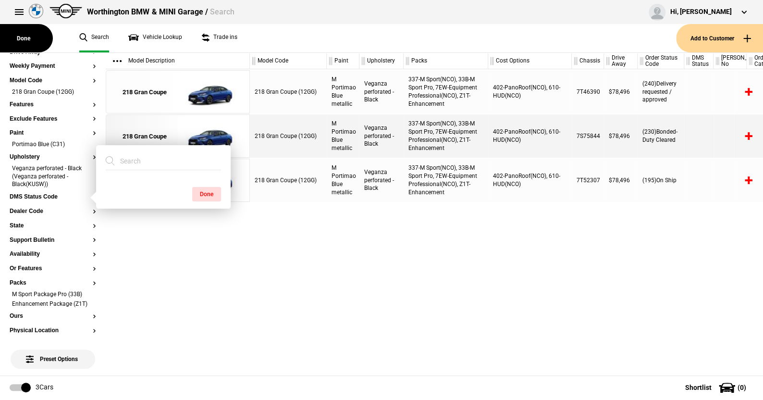
click at [271, 44] on ul "Search Vehicle Lookup Trade ins" at bounding box center [373, 38] width 606 height 28
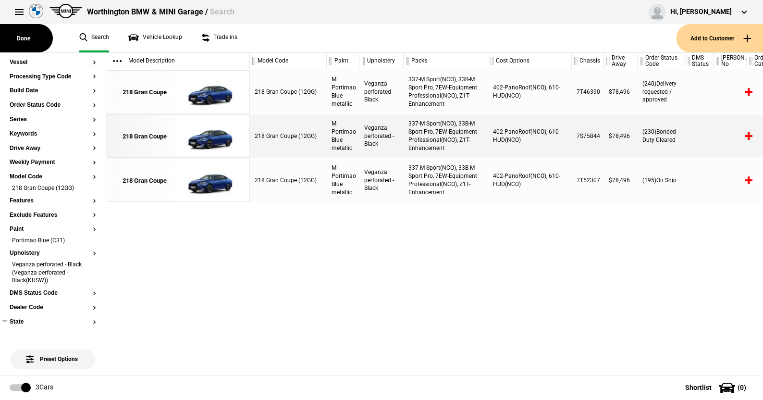
scroll to position [0, 0]
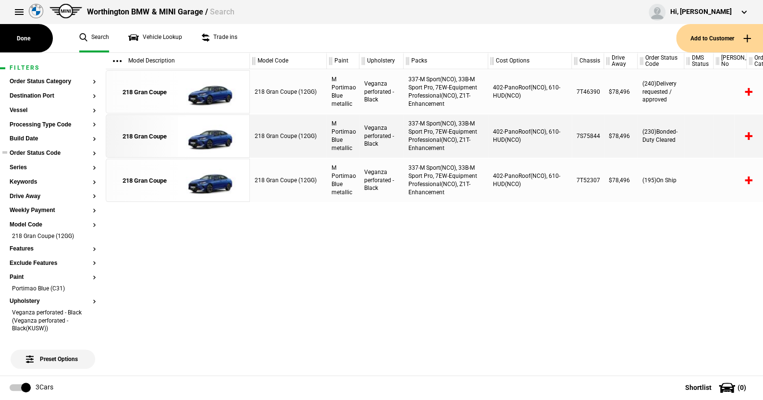
click at [53, 153] on button "Order Status Code" at bounding box center [53, 153] width 86 height 7
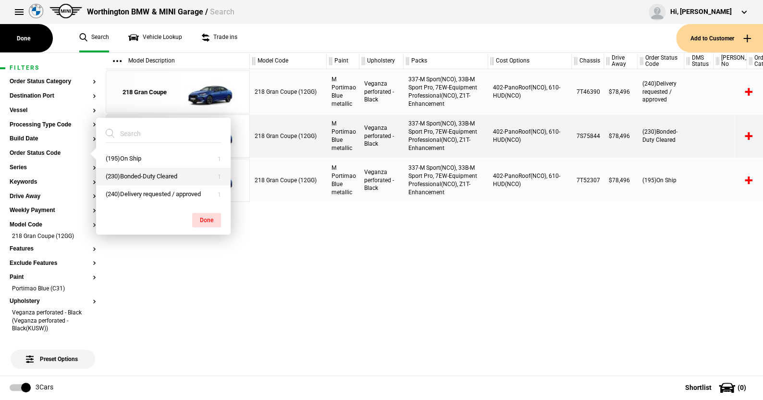
click at [148, 175] on button "(230)Bonded-Duty Cleared" at bounding box center [163, 177] width 135 height 18
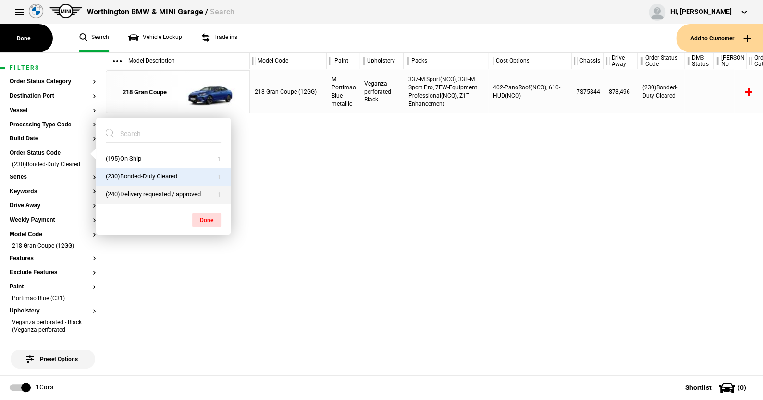
click at [142, 189] on button "(240)Delivery requested / approved" at bounding box center [163, 194] width 135 height 18
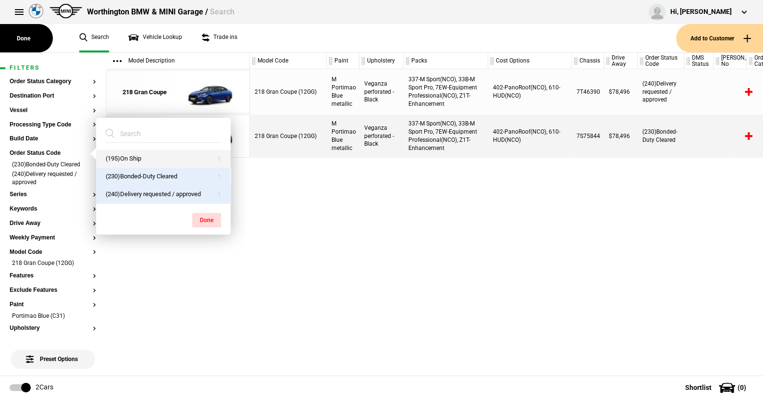
click at [130, 154] on button "(195)On Ship" at bounding box center [163, 159] width 135 height 18
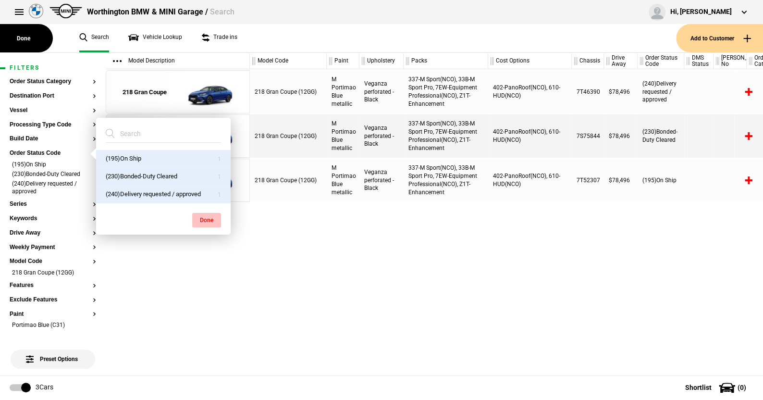
click at [210, 217] on button "Done" at bounding box center [206, 220] width 29 height 14
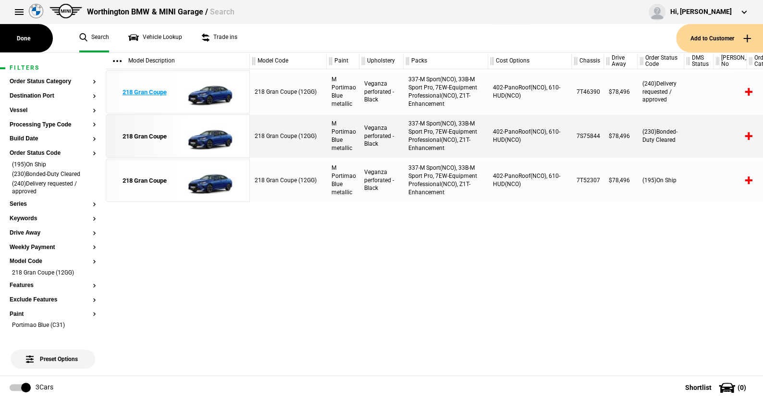
click at [217, 97] on img at bounding box center [211, 92] width 67 height 43
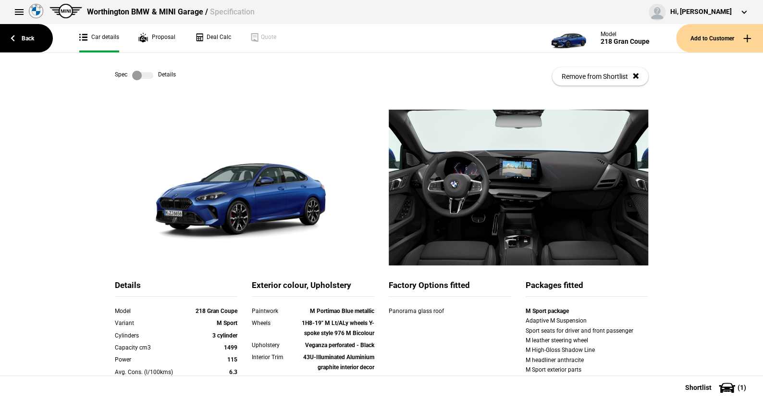
click at [151, 74] on link at bounding box center [142, 76] width 31 height 10
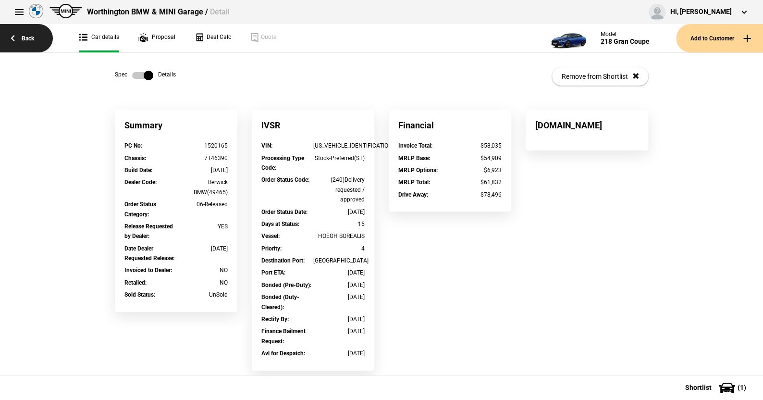
click at [30, 36] on link "Back" at bounding box center [26, 38] width 53 height 28
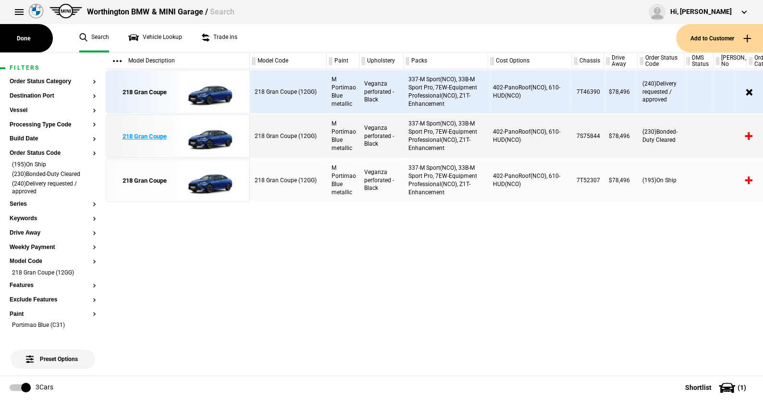
click at [214, 136] on img at bounding box center [211, 136] width 67 height 43
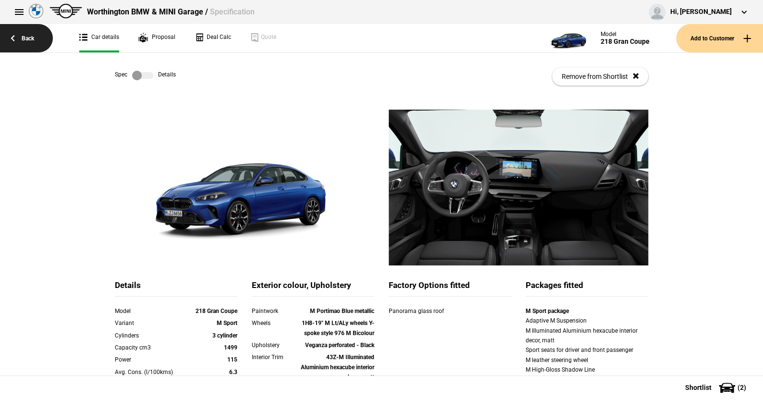
click at [32, 38] on link "Back" at bounding box center [26, 38] width 53 height 28
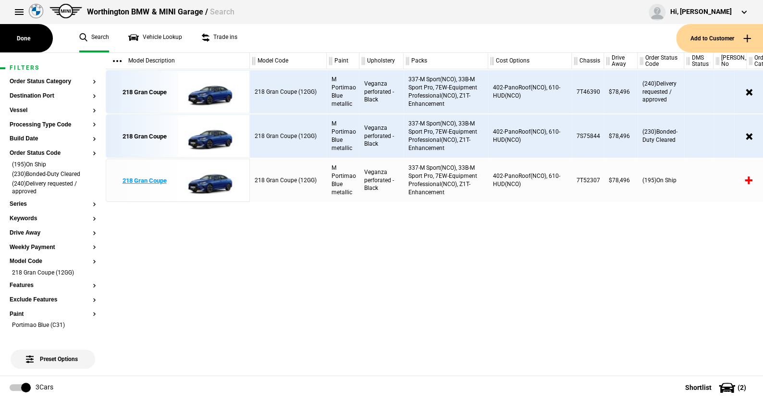
click at [210, 176] on img at bounding box center [211, 180] width 67 height 43
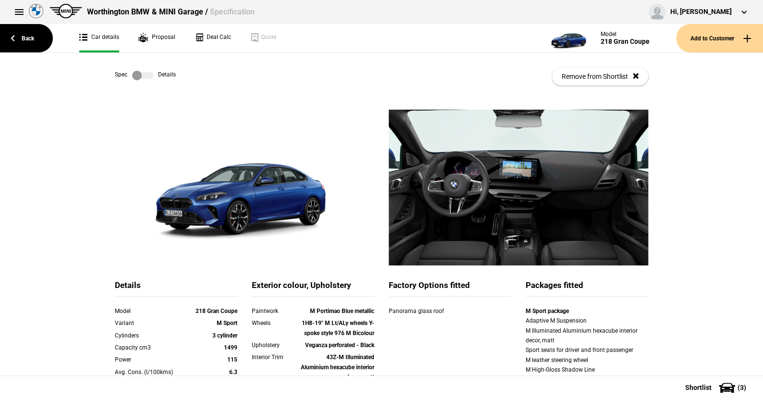
click at [147, 76] on label at bounding box center [142, 76] width 21 height 10
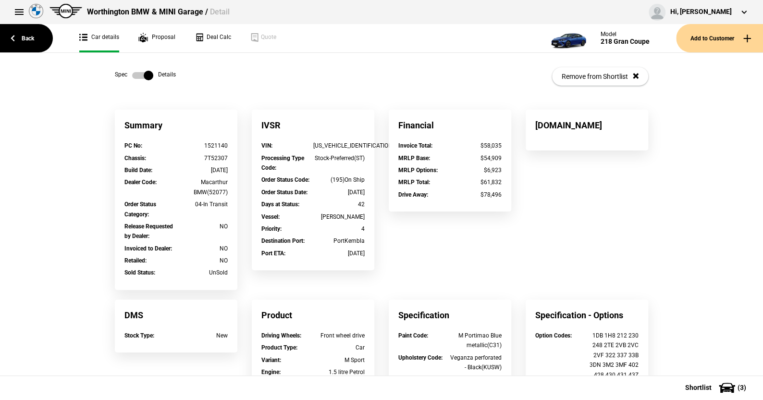
click at [132, 72] on label at bounding box center [142, 76] width 21 height 10
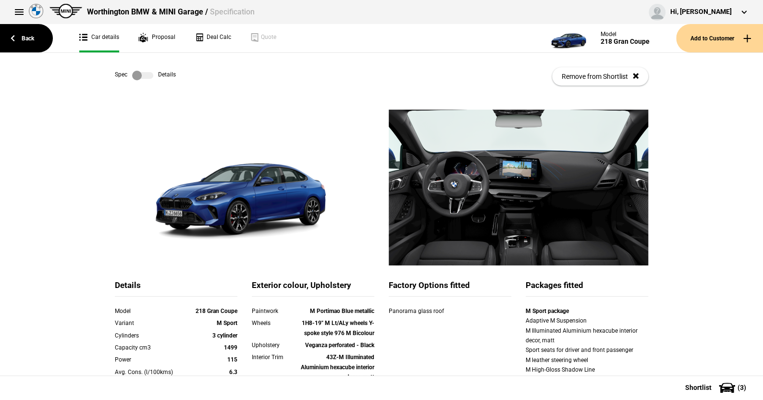
click at [148, 74] on label at bounding box center [142, 76] width 21 height 10
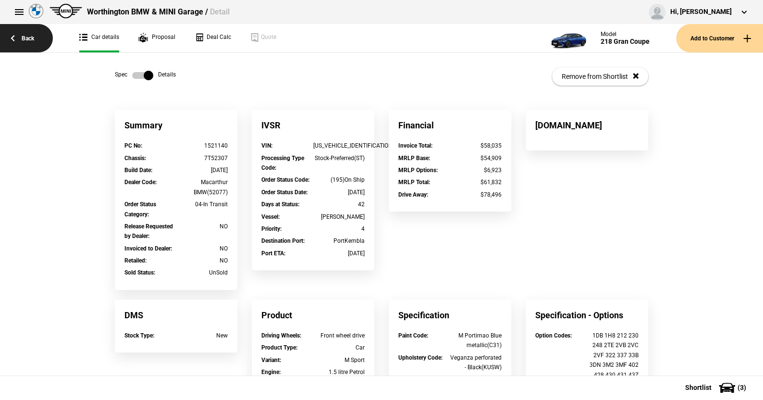
click at [29, 36] on link "Back" at bounding box center [26, 38] width 53 height 28
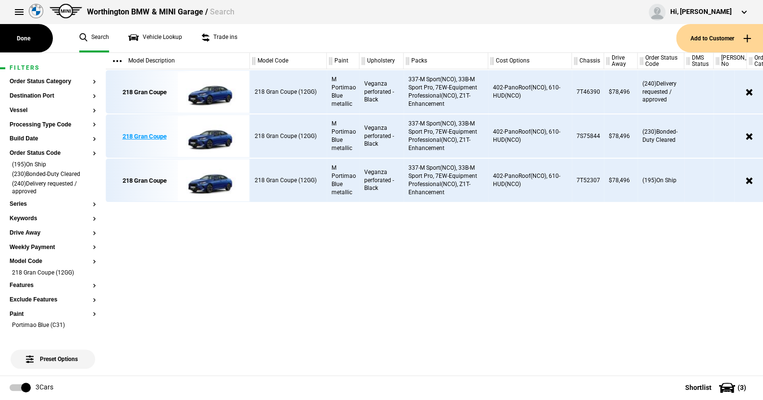
click at [212, 134] on img at bounding box center [211, 136] width 67 height 43
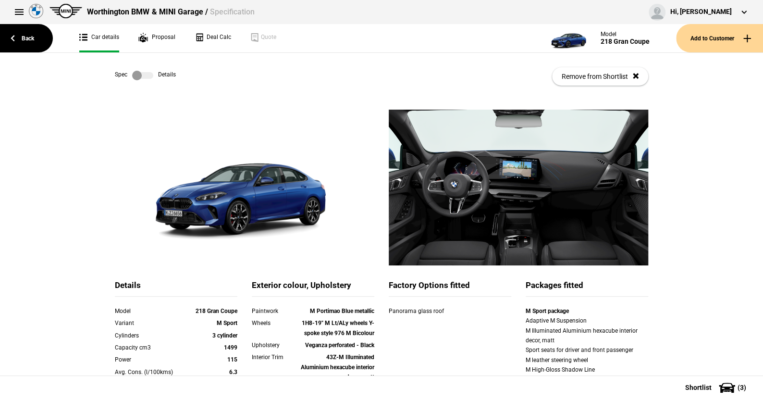
click at [144, 74] on label at bounding box center [142, 76] width 21 height 10
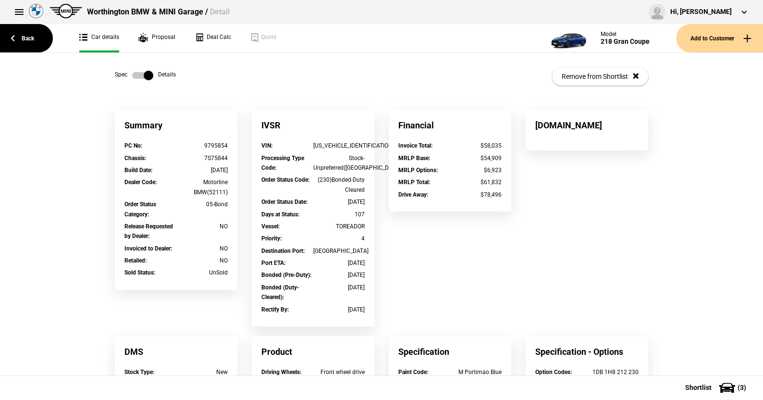
click at [132, 75] on label at bounding box center [142, 76] width 21 height 10
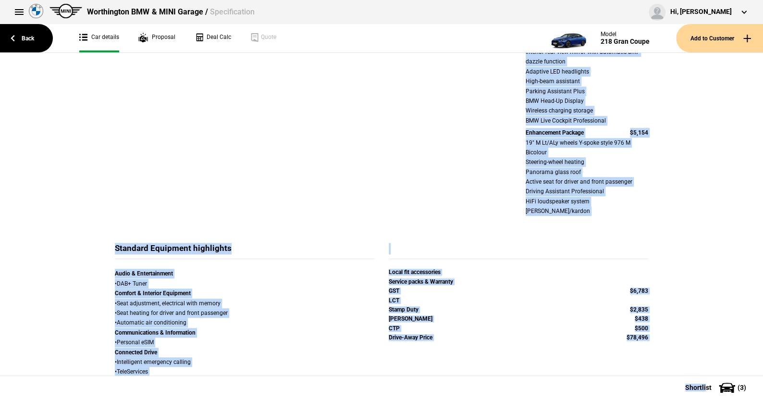
scroll to position [634, 0]
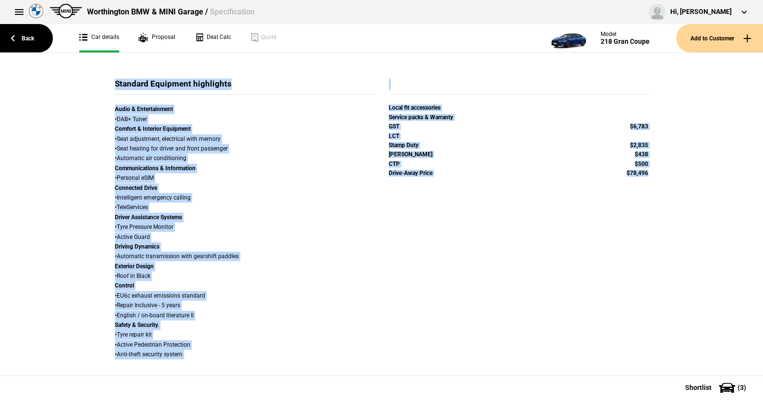
drag, startPoint x: 61, startPoint y: 102, endPoint x: 712, endPoint y: 364, distance: 701.1
click at [712, 364] on div "Spec Details Remove from Shortlist Details Model 218 Gran Coupe Variant M Sport…" at bounding box center [381, 214] width 763 height 322
copy div "Details Remove from Shortlist Details Model 218 Gran Coupe Variant M Sport Cyli…"
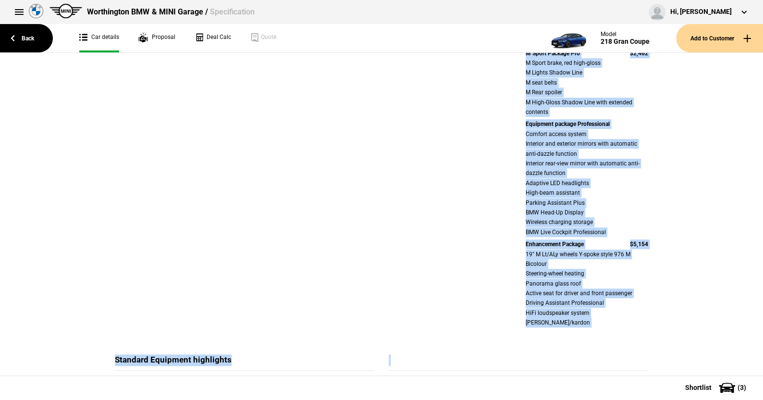
scroll to position [297, 0]
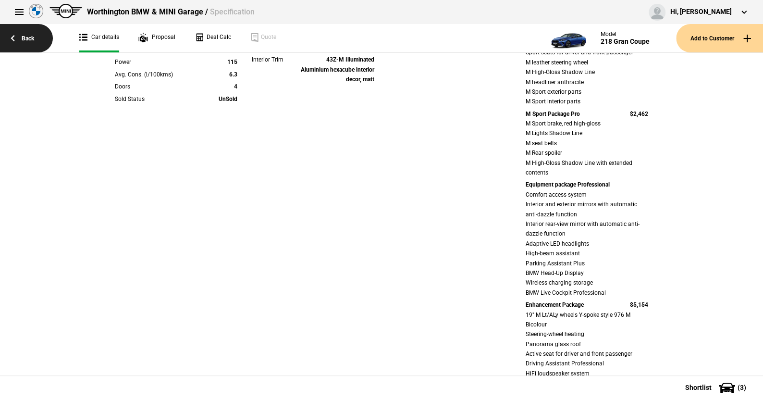
click at [29, 35] on link "Back" at bounding box center [26, 38] width 53 height 28
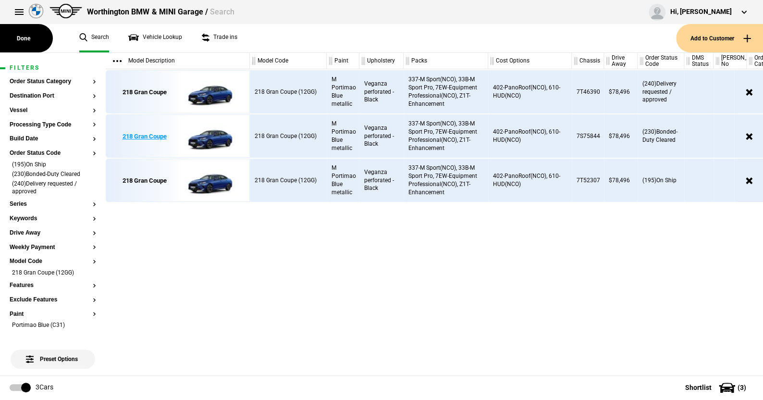
click at [212, 136] on img at bounding box center [211, 136] width 67 height 43
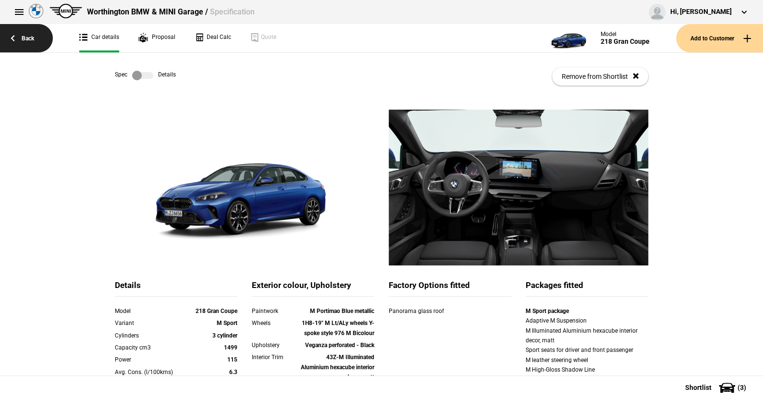
click at [23, 35] on link "Back" at bounding box center [26, 38] width 53 height 28
